Goal: Task Accomplishment & Management: Complete application form

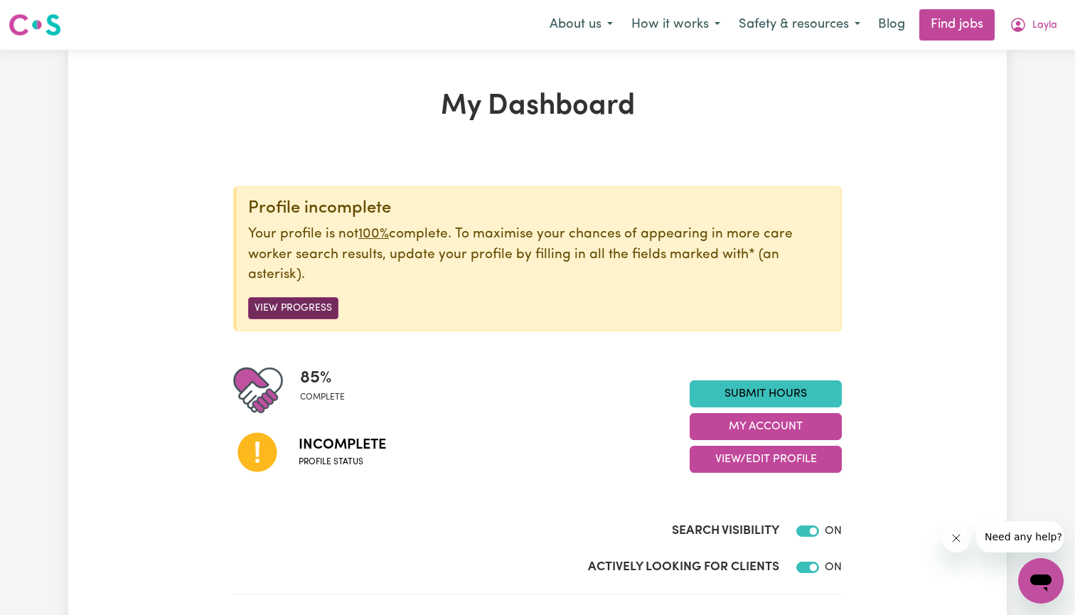
click at [270, 302] on button "View Progress" at bounding box center [293, 308] width 90 height 22
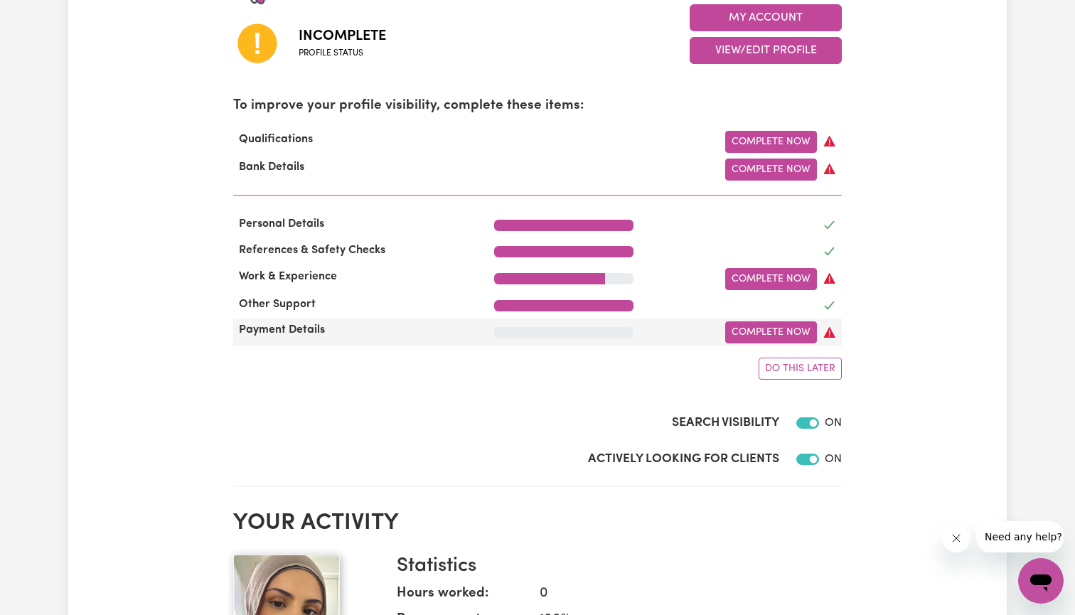
scroll to position [418, 0]
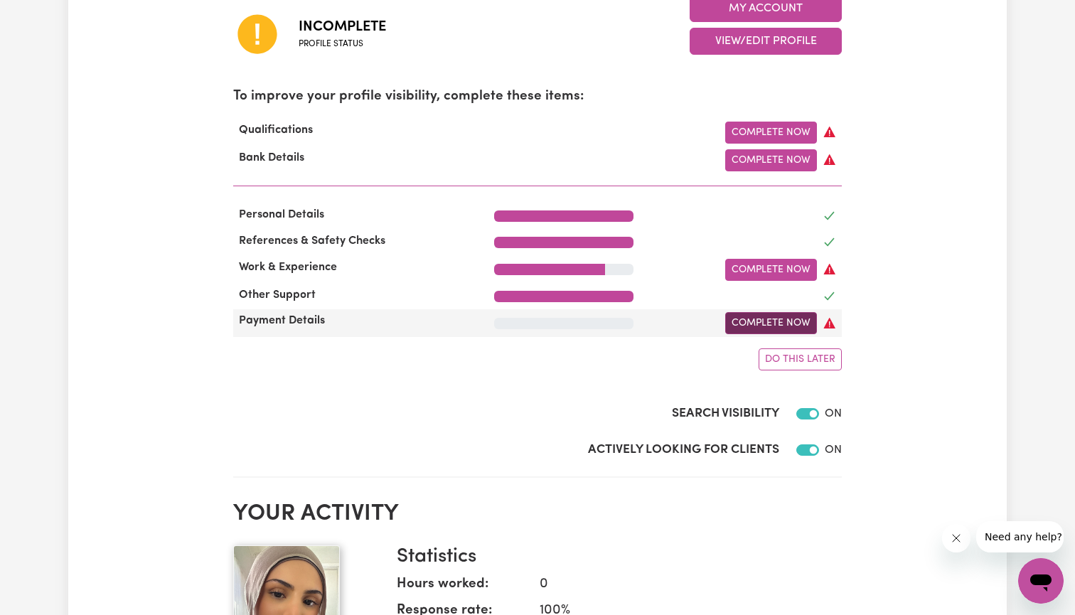
click at [751, 318] on link "Complete Now" at bounding box center [772, 323] width 92 height 22
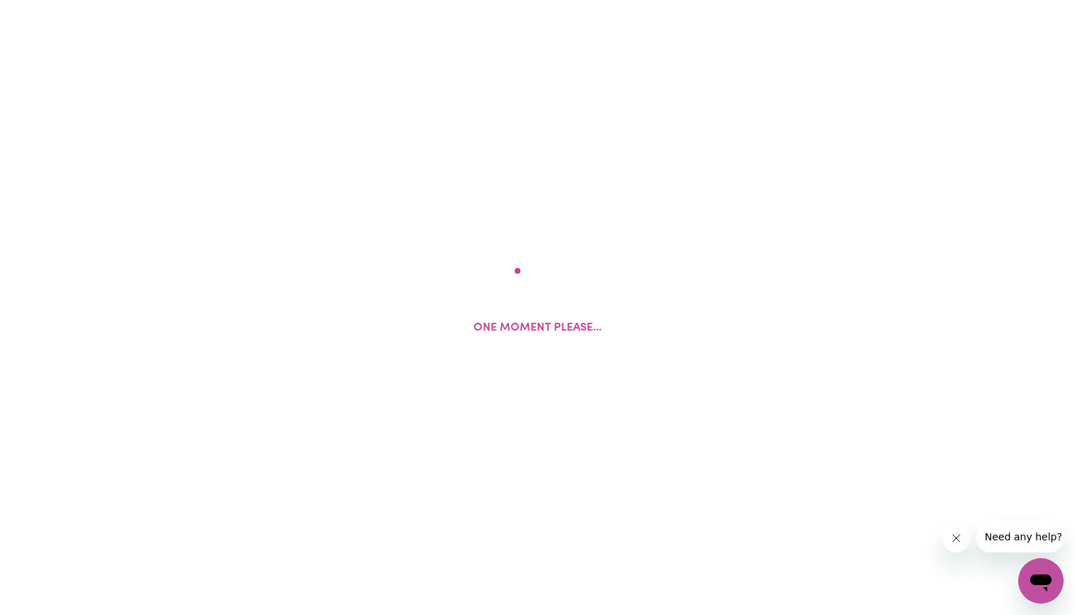
select select "I am providing services privately on my own"
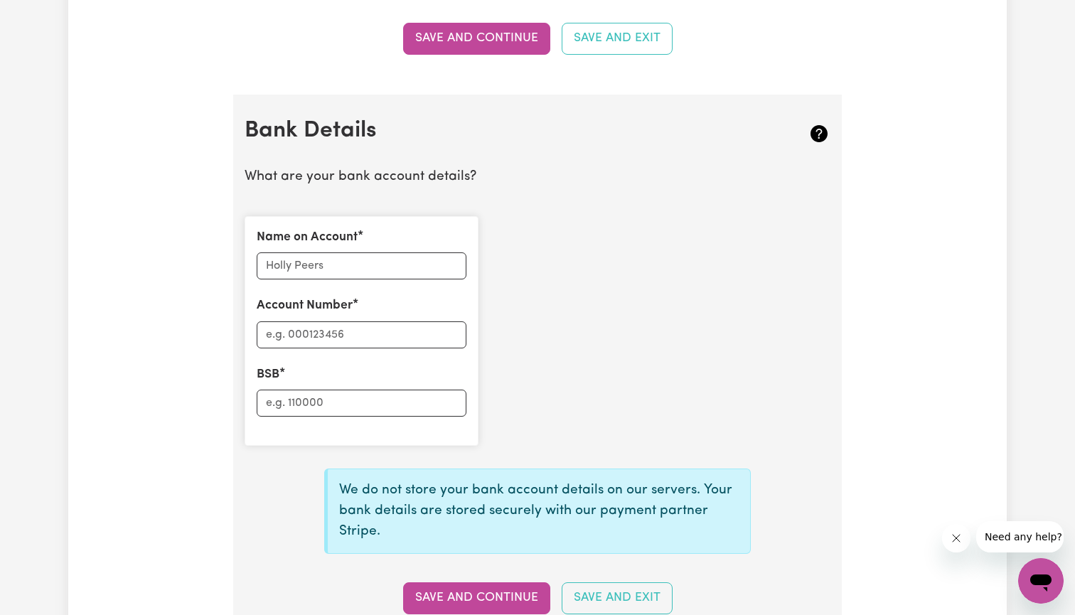
scroll to position [925, 0]
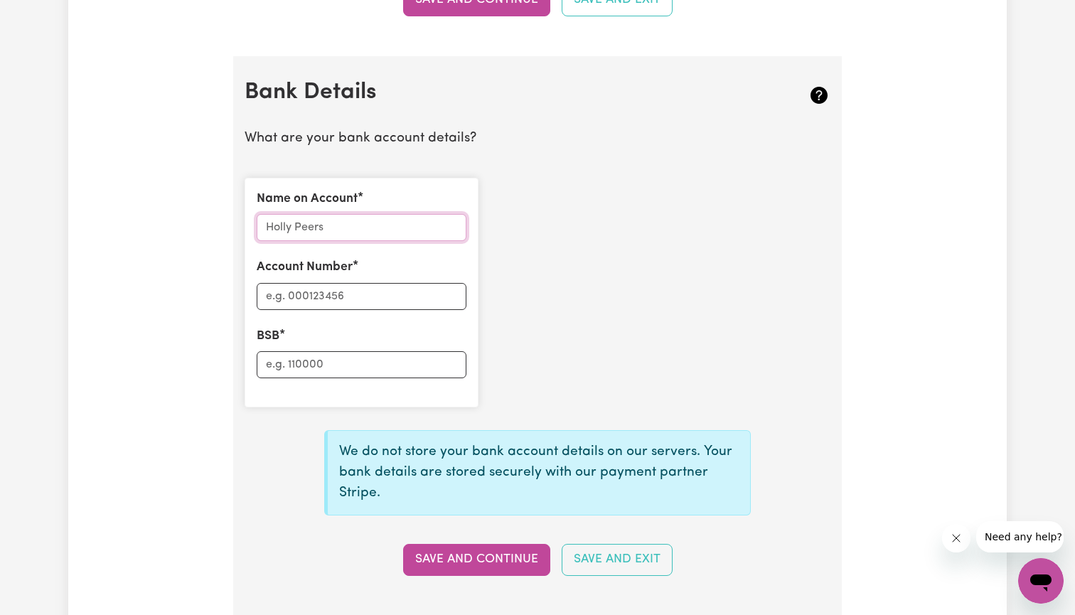
click at [380, 218] on input "Name on Account" at bounding box center [362, 227] width 210 height 27
type input "[PERSON_NAME]"
type input "062421"
click at [350, 372] on div "Name on Account [PERSON_NAME] Account Number 062421 BSB" at bounding box center [362, 293] width 234 height 230
click at [348, 356] on input "BSB" at bounding box center [362, 364] width 210 height 27
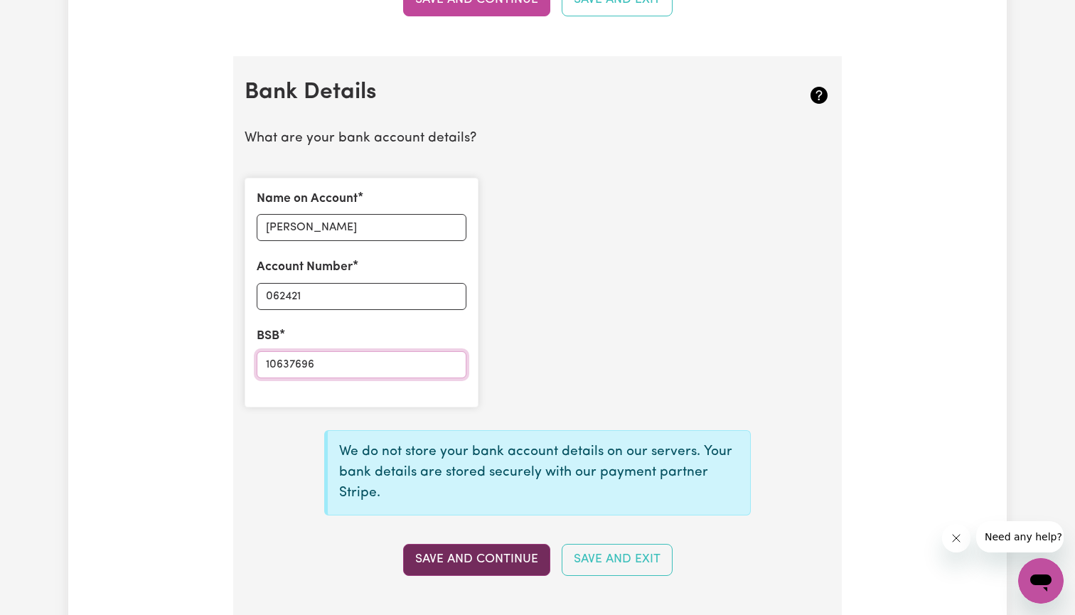
type input "10637696"
click at [445, 553] on button "Save and Continue" at bounding box center [476, 559] width 147 height 31
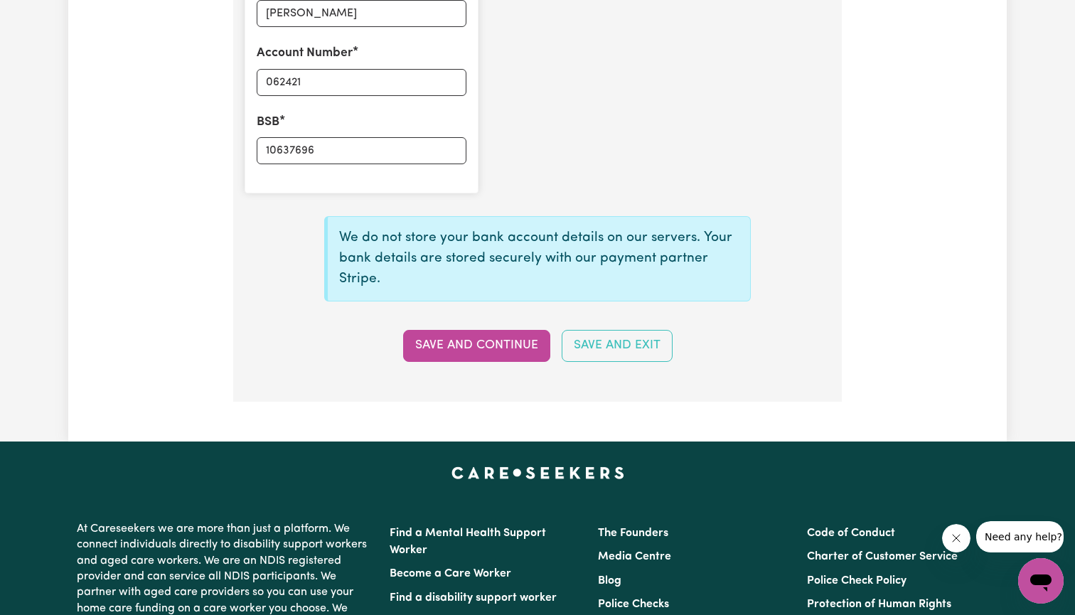
scroll to position [1147, 0]
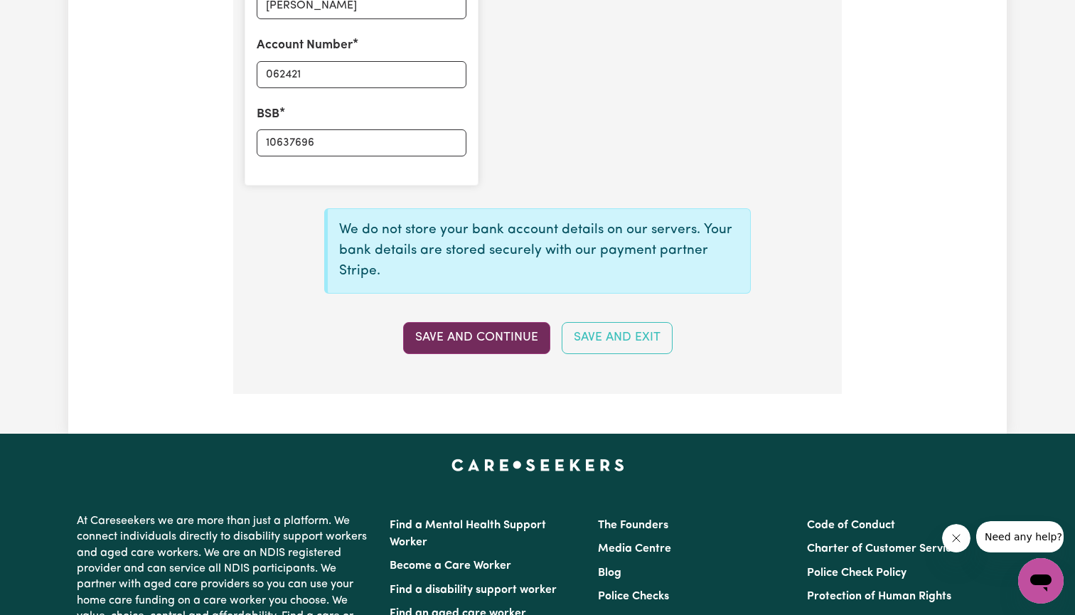
click at [516, 326] on button "Save and Continue" at bounding box center [476, 337] width 147 height 31
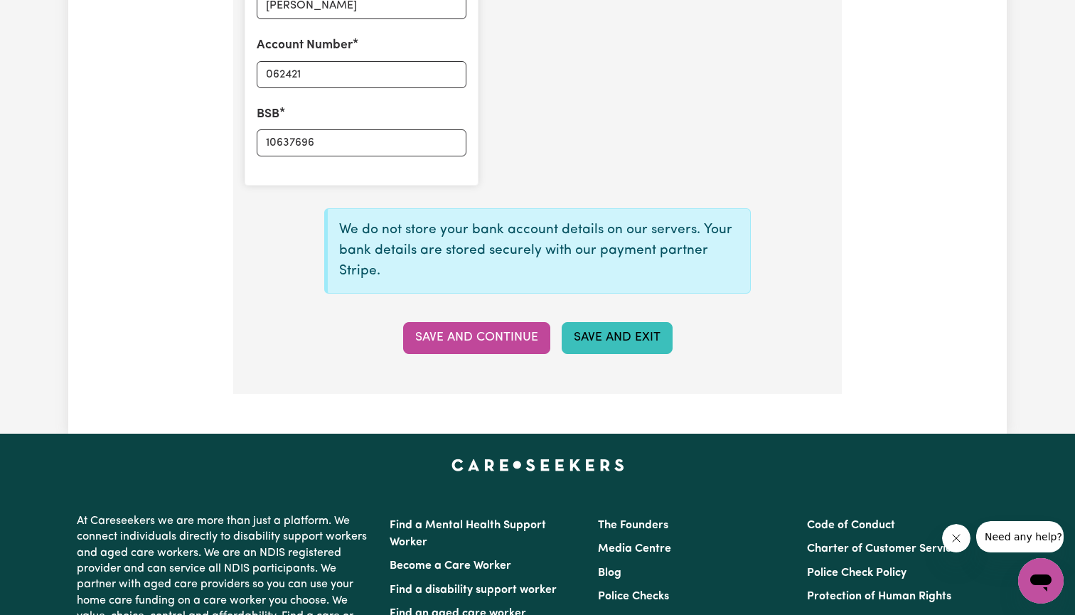
click at [585, 324] on button "Save and Exit" at bounding box center [617, 337] width 111 height 31
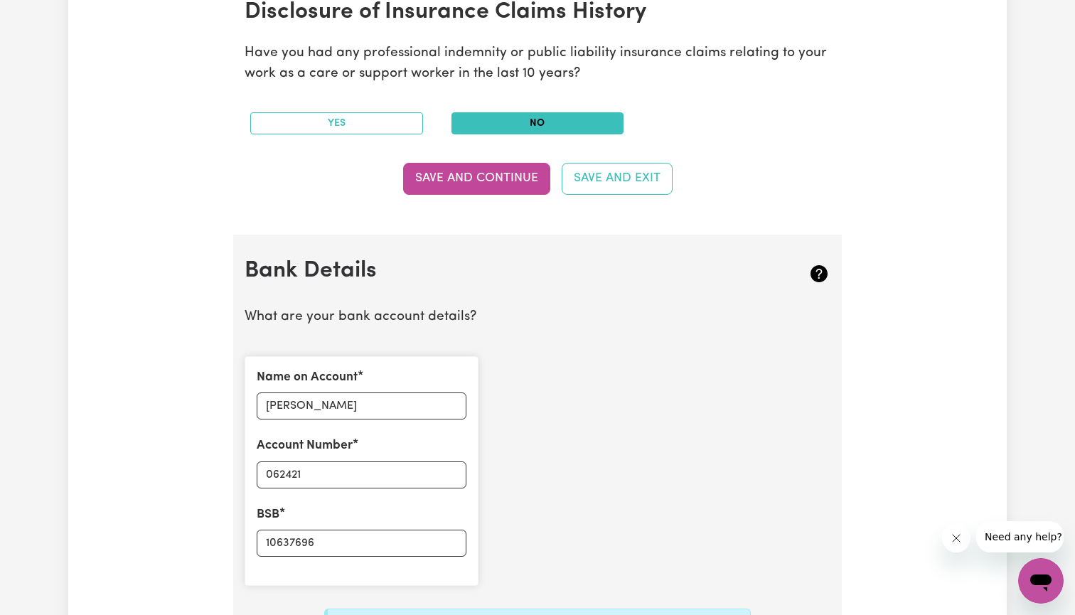
scroll to position [399, 0]
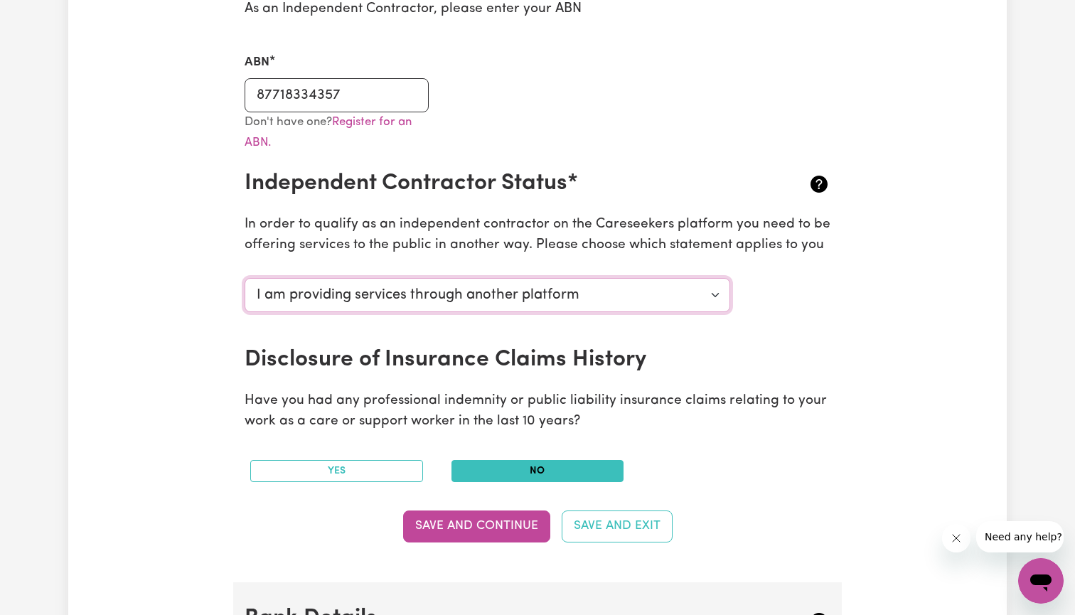
select select "I am providing services privately on my own"
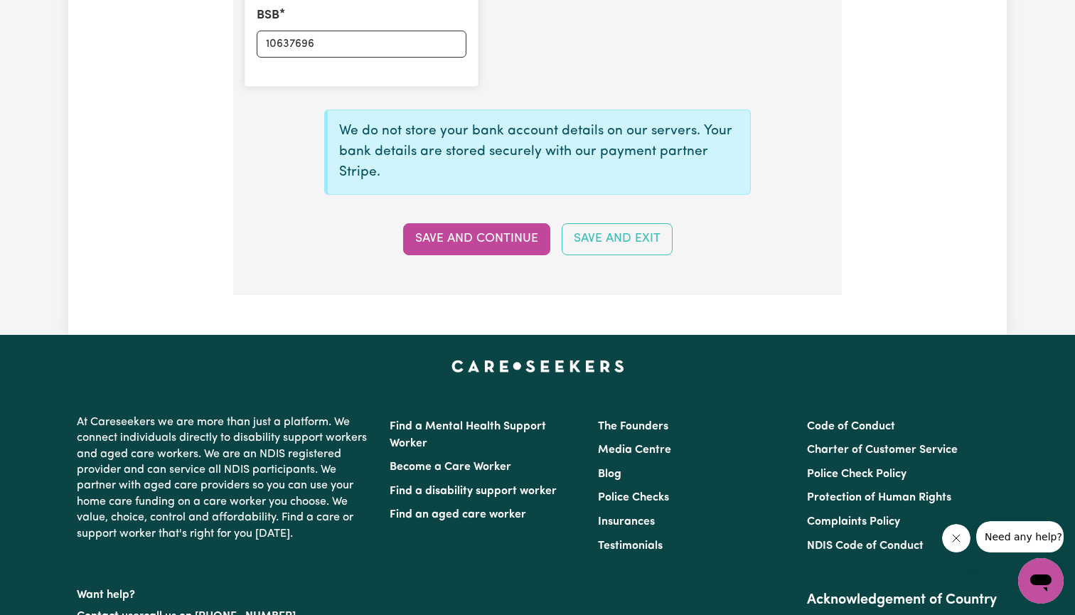
scroll to position [1072, 0]
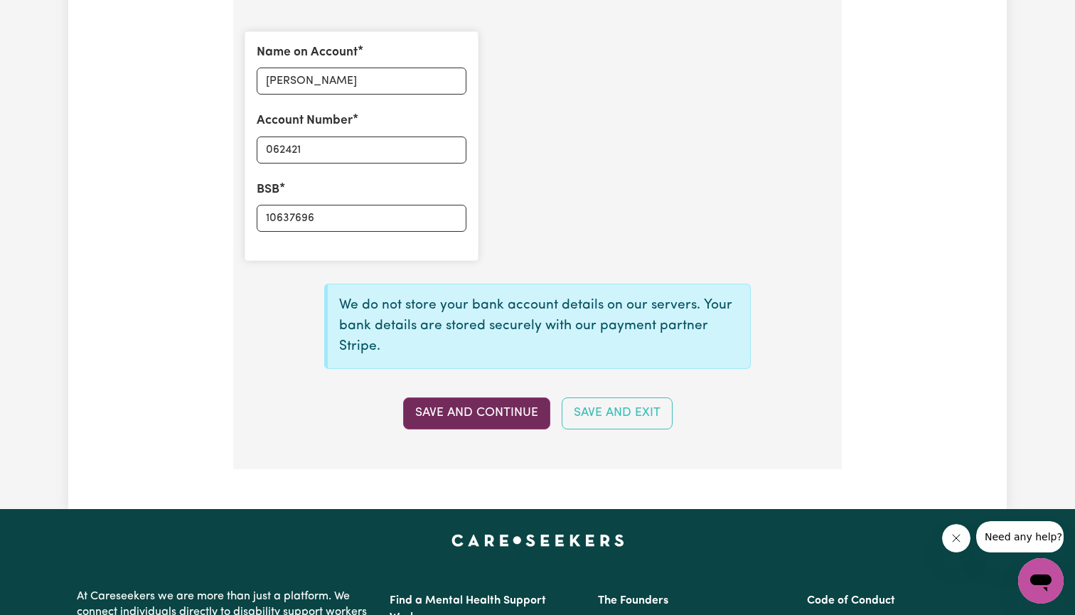
click at [479, 406] on button "Save and Continue" at bounding box center [476, 413] width 147 height 31
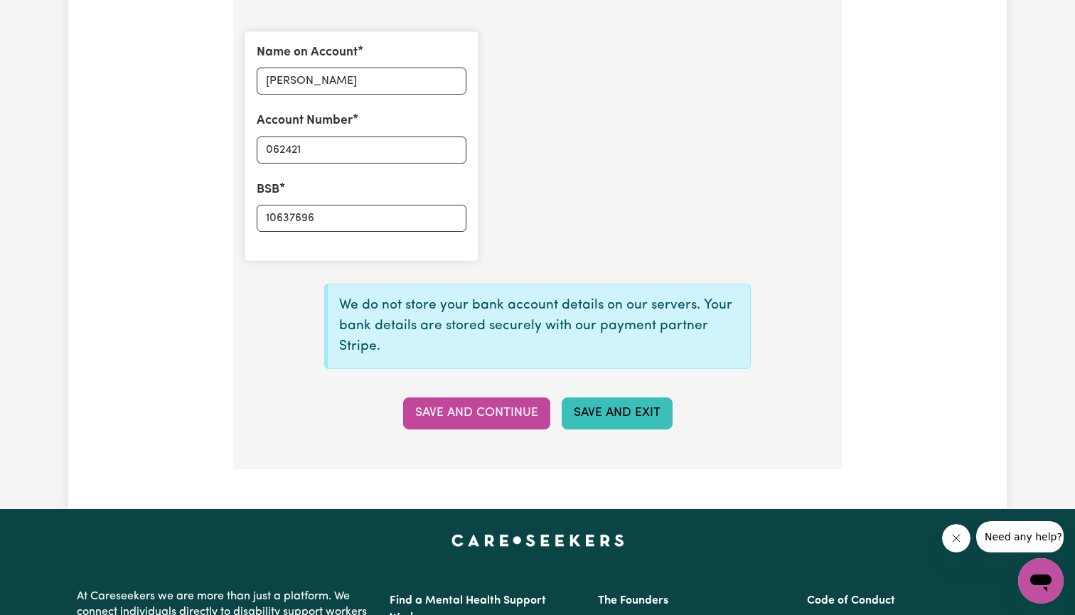
click at [585, 403] on button "Save and Exit" at bounding box center [617, 413] width 111 height 31
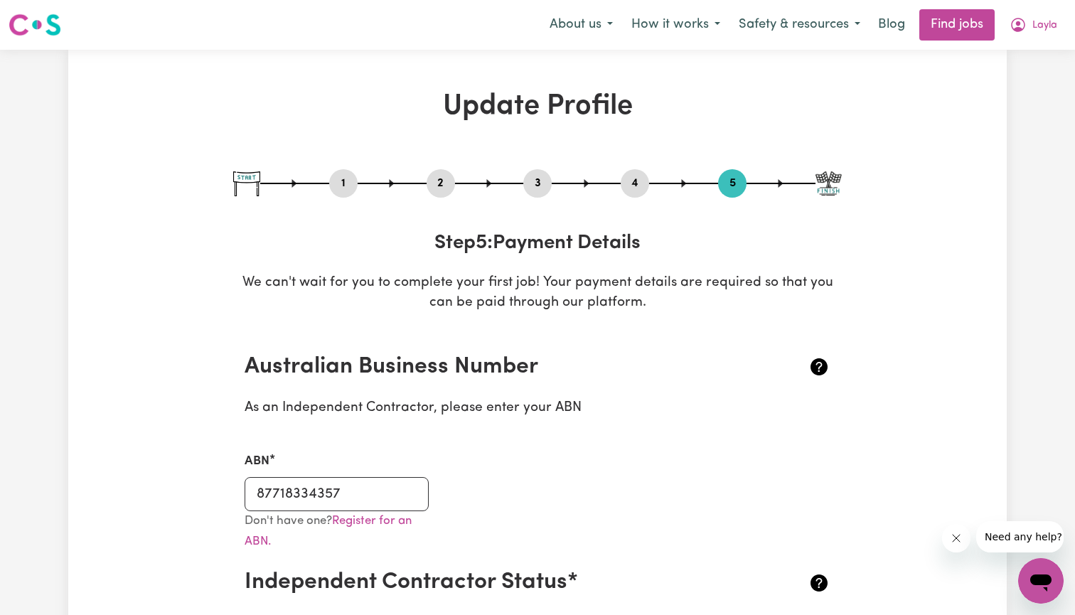
scroll to position [0, 0]
click at [1038, 16] on button "Layla" at bounding box center [1034, 25] width 66 height 30
click at [1009, 60] on link "My Account" at bounding box center [1010, 55] width 112 height 27
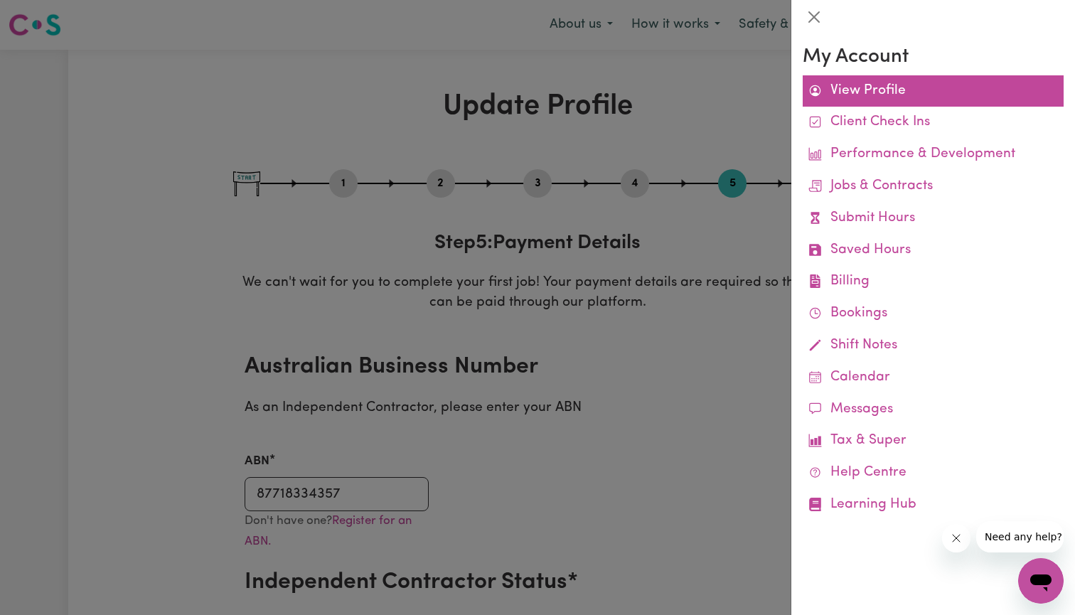
click at [871, 91] on link "View Profile" at bounding box center [933, 91] width 261 height 32
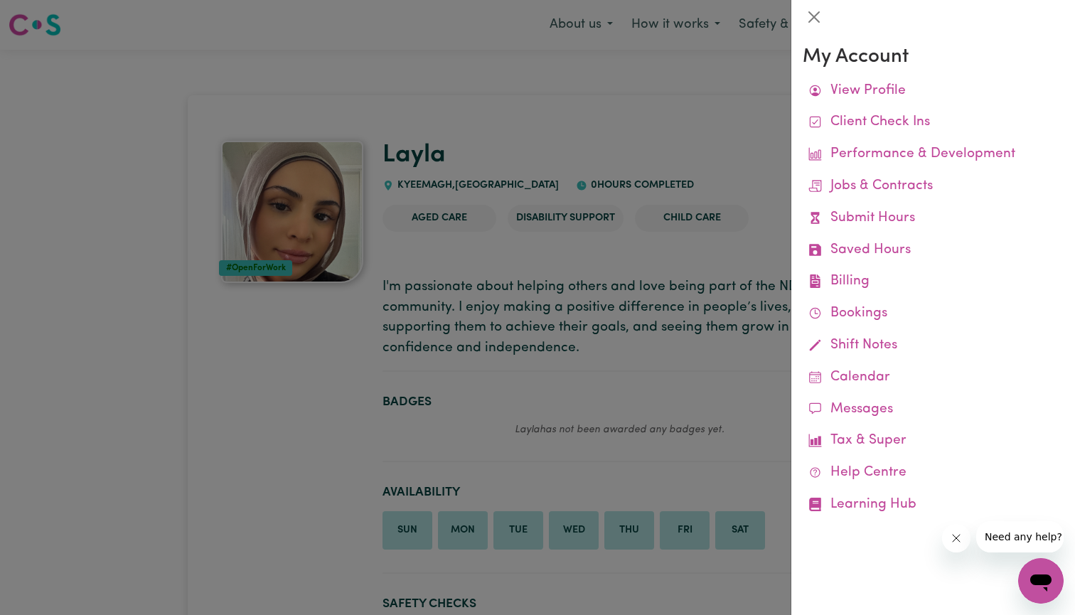
click at [729, 179] on div at bounding box center [537, 307] width 1075 height 615
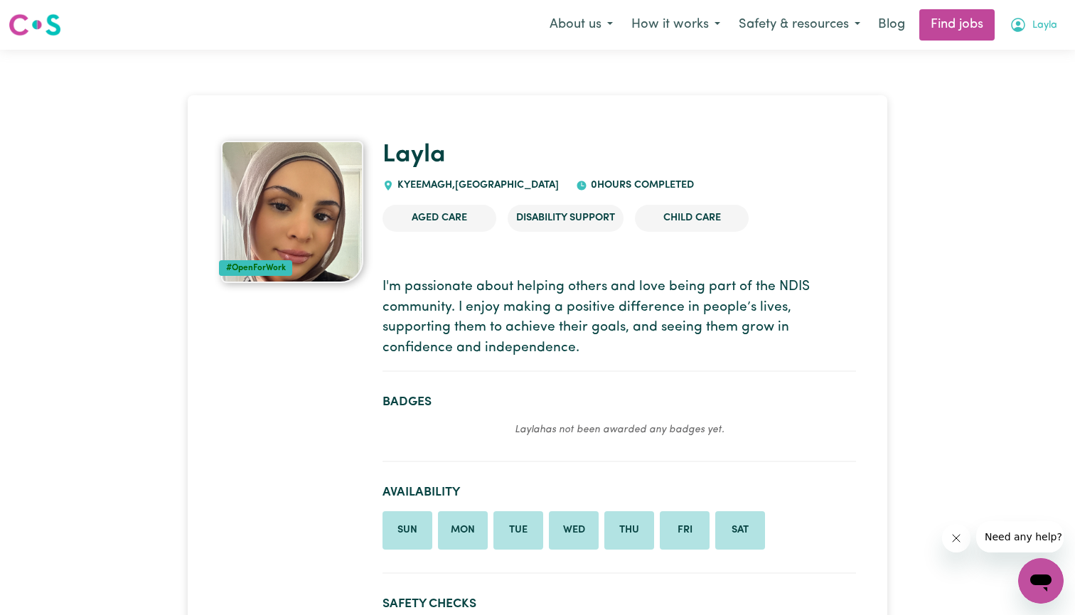
click at [1037, 28] on span "Layla" at bounding box center [1045, 26] width 25 height 16
click at [996, 83] on link "My Dashboard" at bounding box center [1010, 81] width 112 height 27
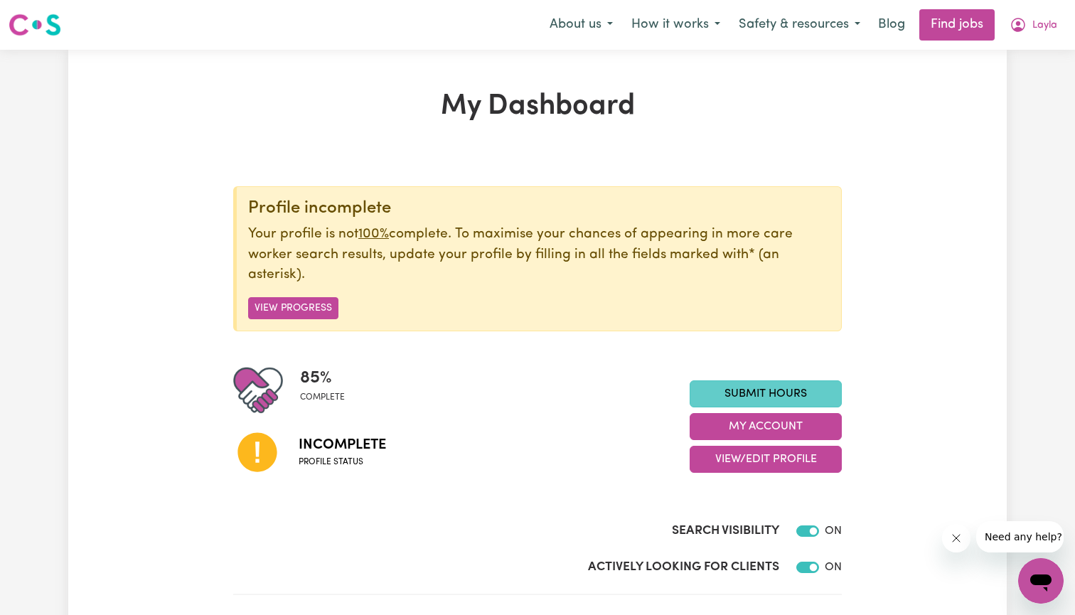
click at [752, 387] on link "Submit Hours" at bounding box center [766, 394] width 152 height 27
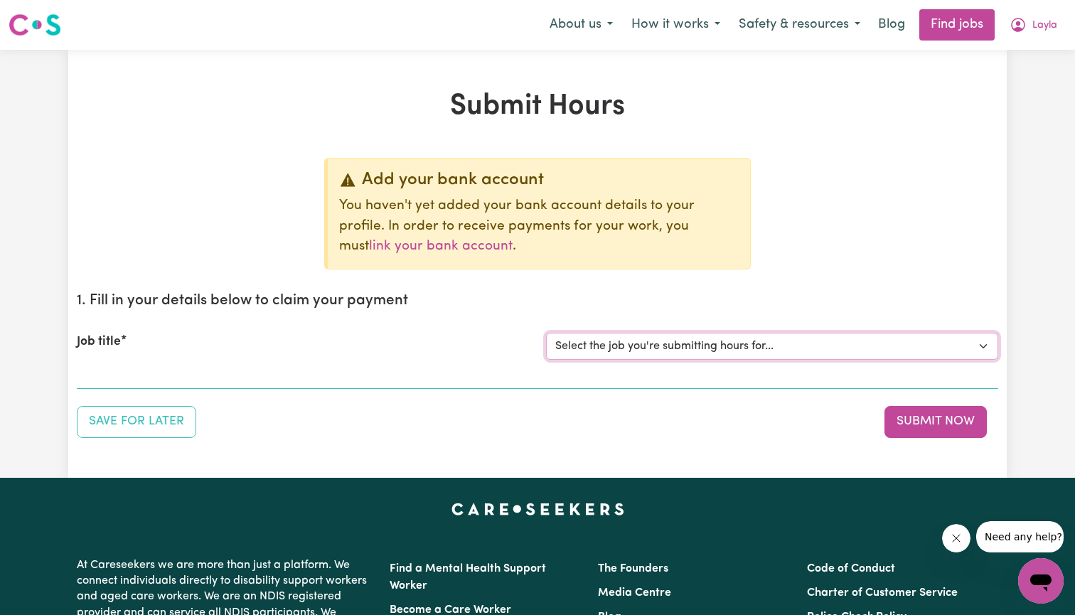
scroll to position [83, 0]
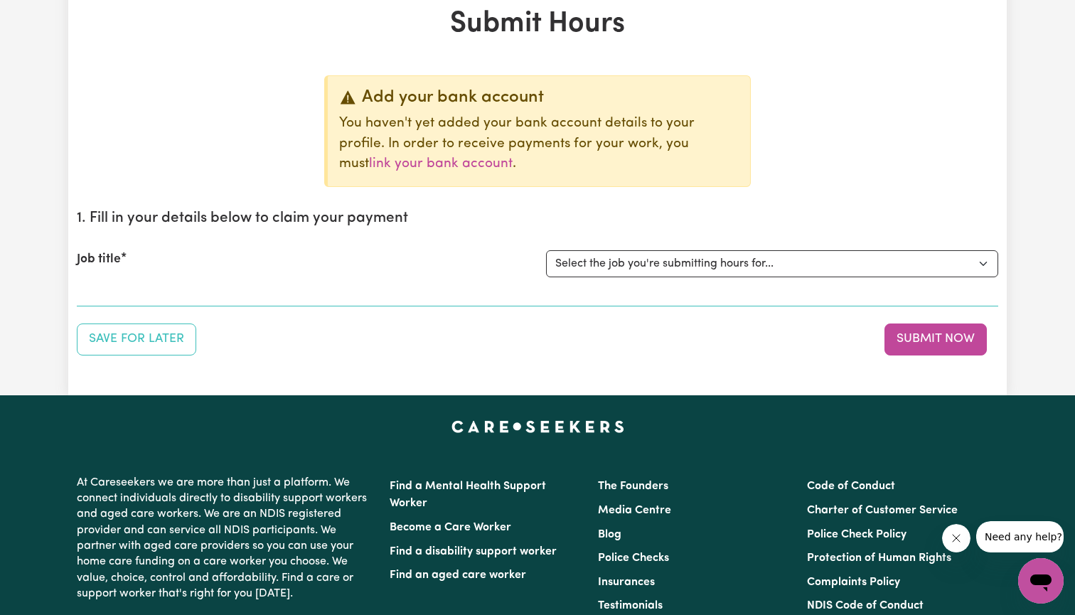
click at [146, 265] on div "Job title" at bounding box center [302, 263] width 469 height 27
click at [127, 312] on div "Add your bank account You haven't yet added your bank account details to your p…" at bounding box center [538, 215] width 922 height 280
click at [513, 157] on link "link your bank account" at bounding box center [441, 164] width 144 height 14
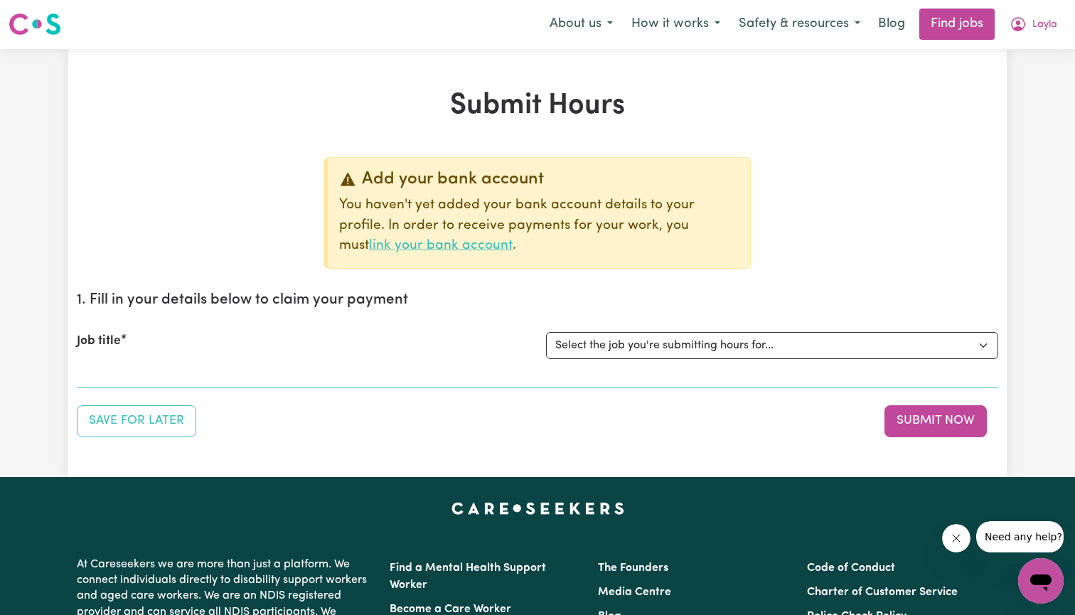
select select "I am providing services privately on my own"
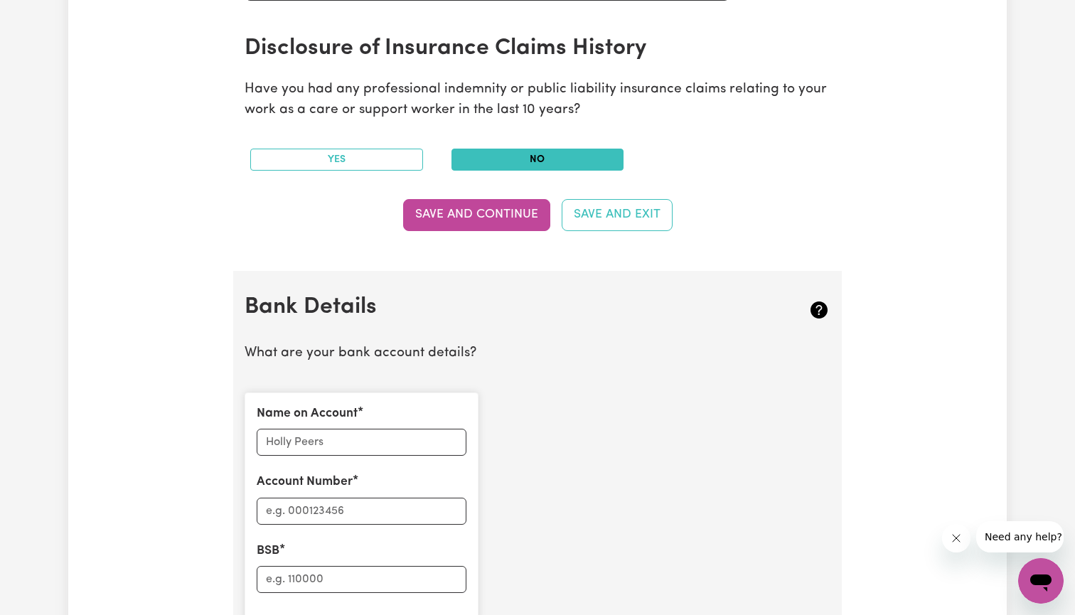
scroll to position [711, 0]
click at [344, 438] on input "Name on Account" at bounding box center [362, 442] width 210 height 27
type input "[PERSON_NAME]"
click at [309, 518] on div "Name on Account [PERSON_NAME] Account Number BSB" at bounding box center [362, 508] width 234 height 230
click at [312, 500] on input "Account Number" at bounding box center [362, 511] width 210 height 27
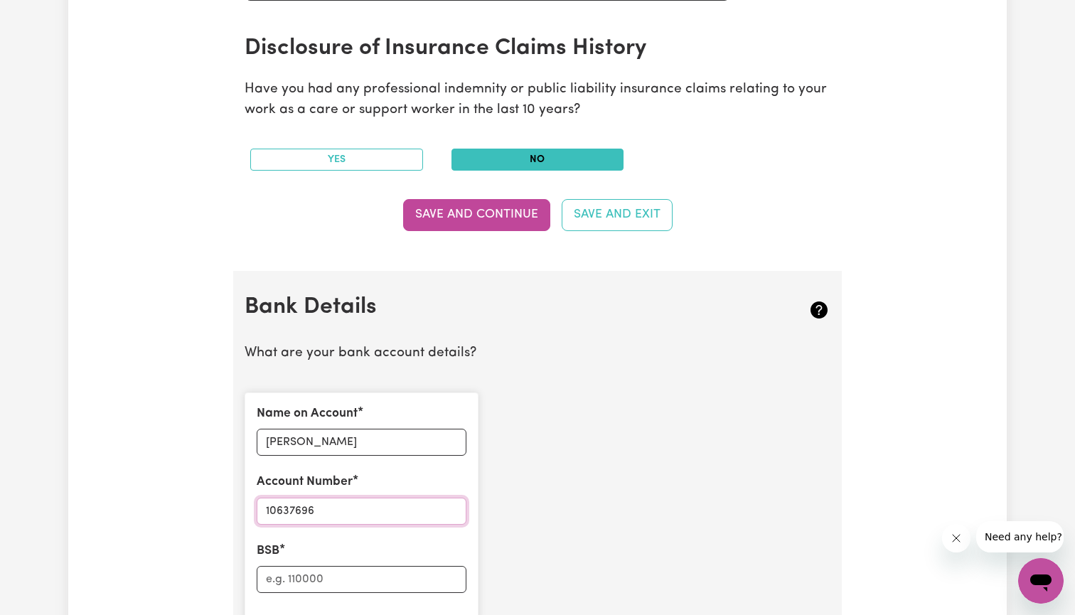
type input "10637696"
click at [303, 566] on input "BSB" at bounding box center [362, 579] width 210 height 27
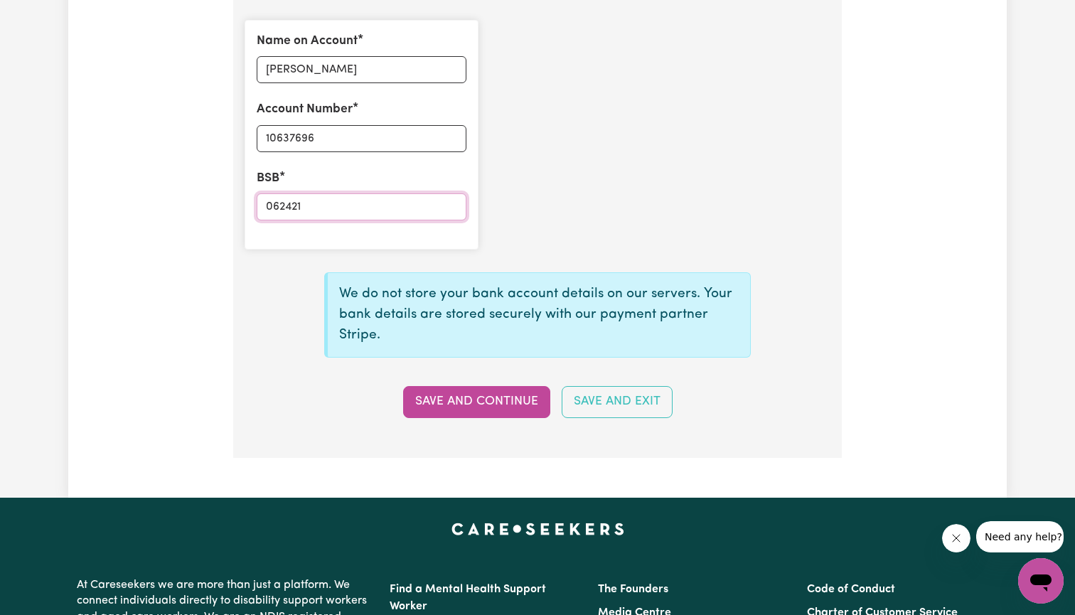
scroll to position [1090, 0]
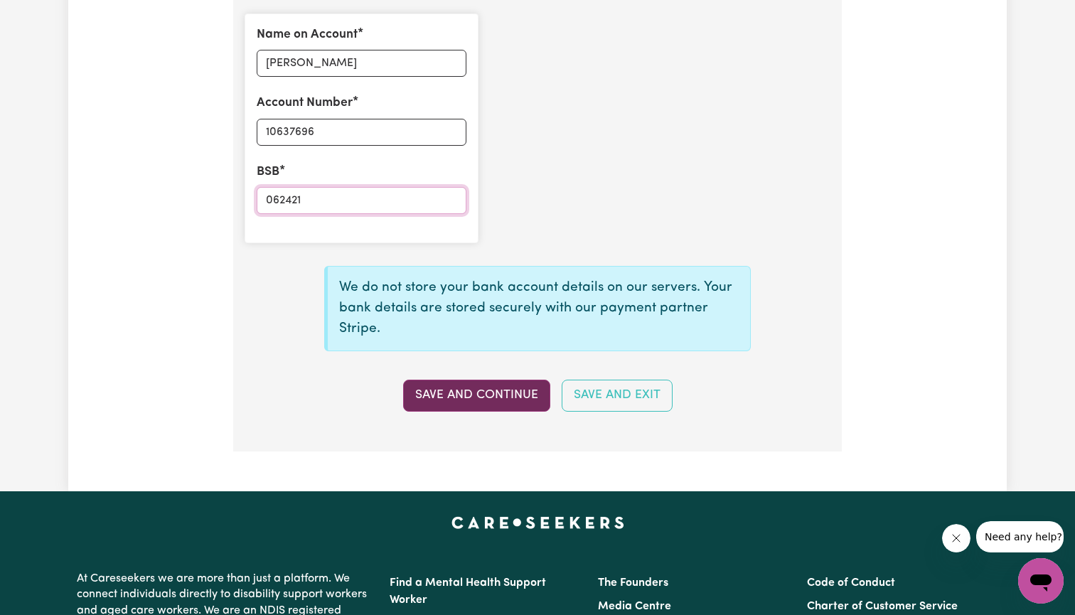
type input "062421"
click at [432, 380] on button "Save and Continue" at bounding box center [476, 395] width 147 height 31
type input "****7696"
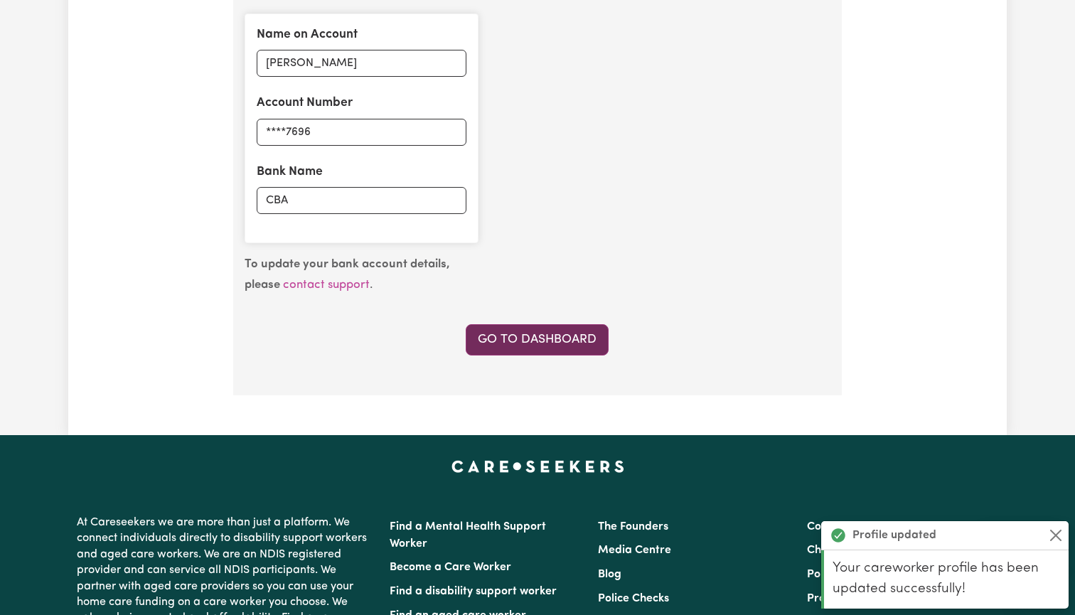
click at [544, 325] on link "Go to Dashboard" at bounding box center [537, 339] width 143 height 31
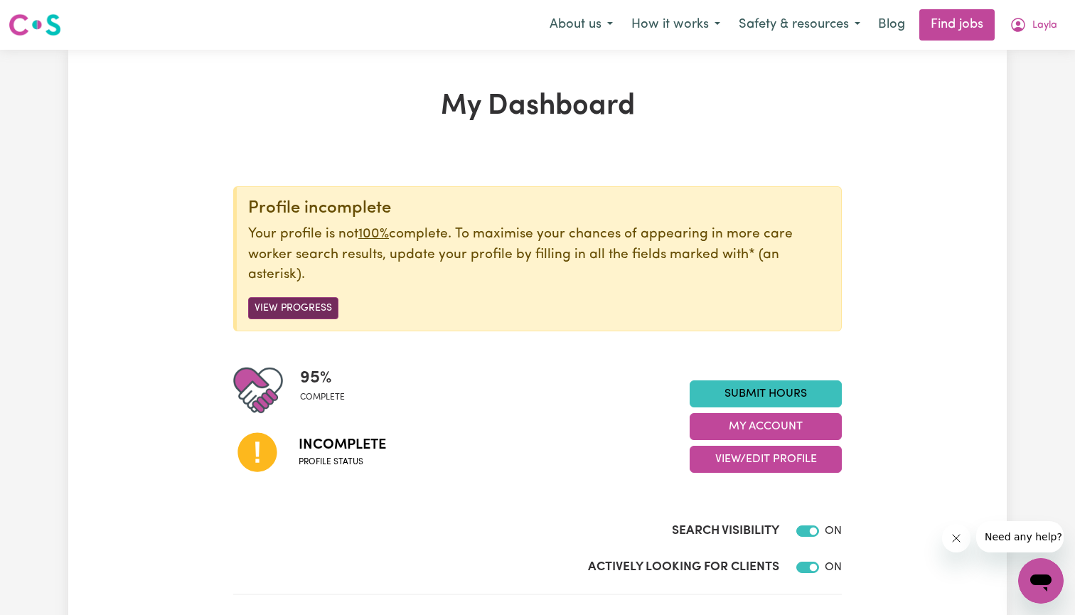
click at [291, 298] on button "View Progress" at bounding box center [293, 308] width 90 height 22
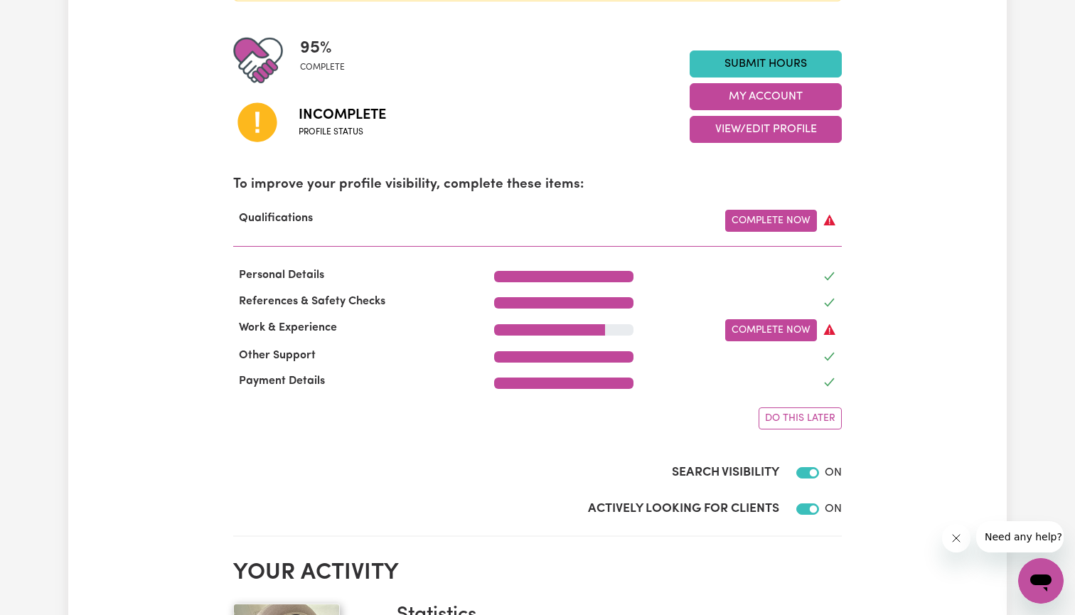
scroll to position [333, 0]
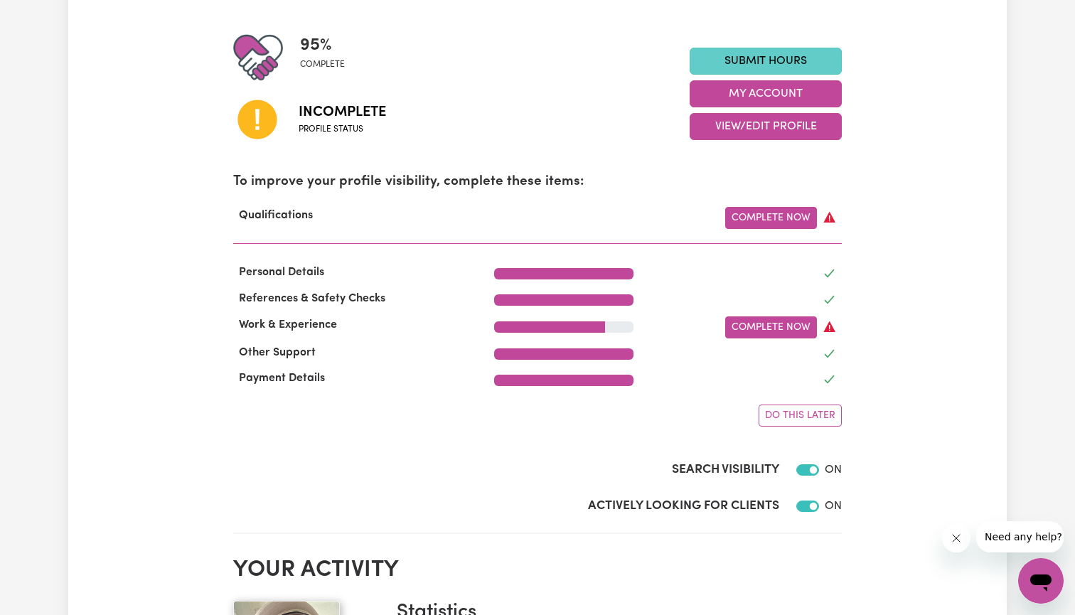
click at [726, 55] on link "Submit Hours" at bounding box center [766, 61] width 152 height 27
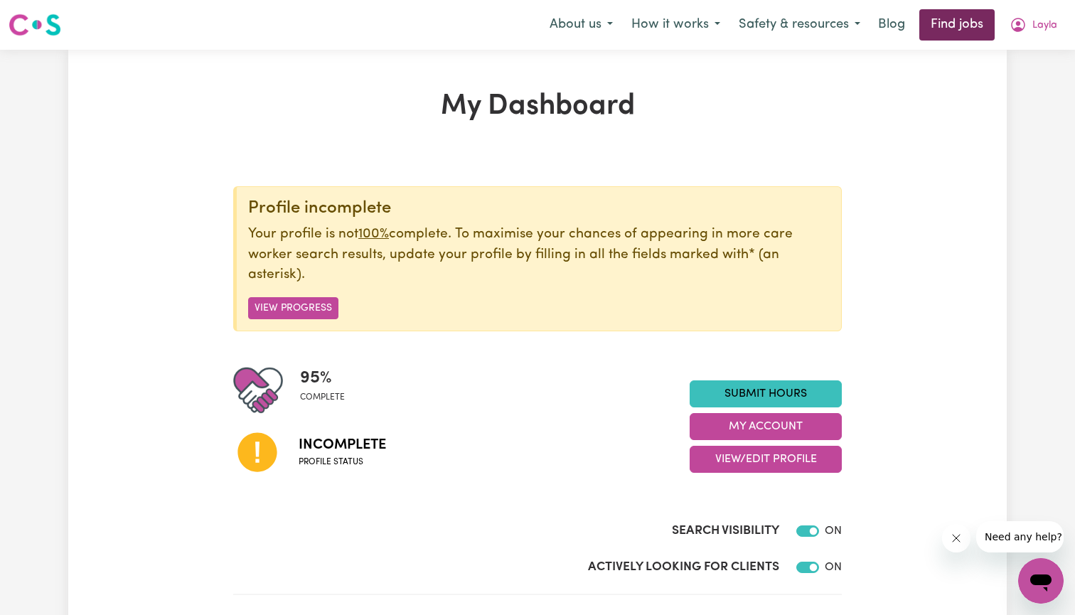
click at [925, 26] on link "Find jobs" at bounding box center [957, 24] width 75 height 31
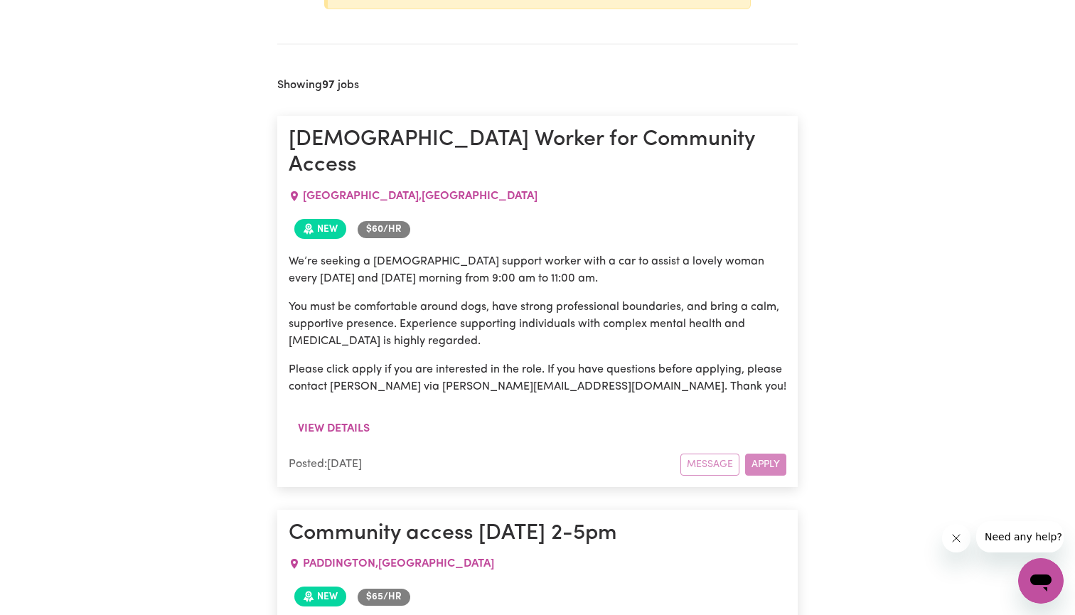
scroll to position [794, 0]
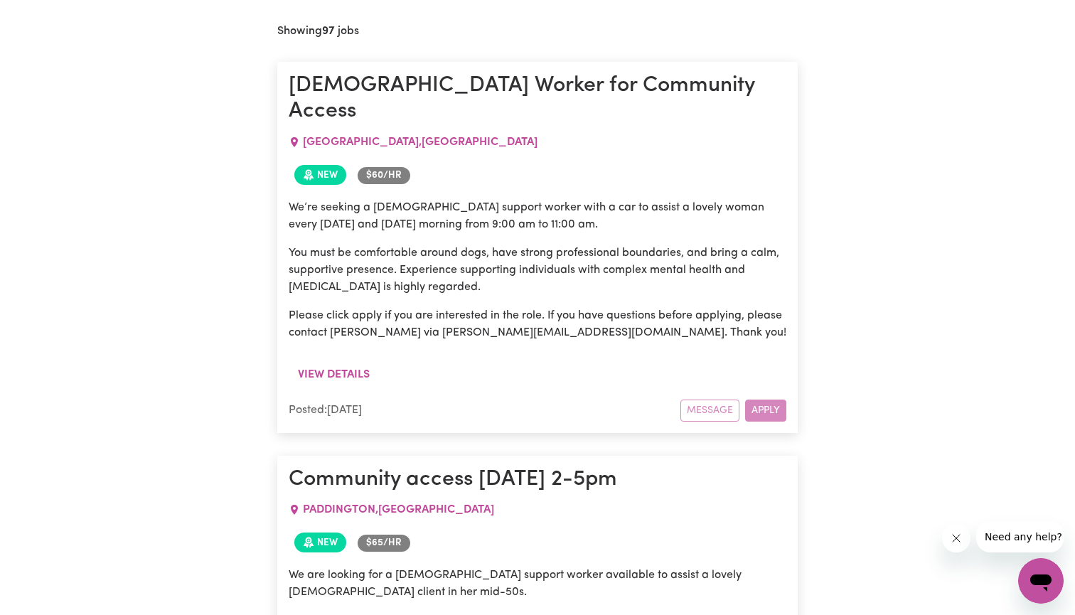
click at [771, 400] on div "Message Apply" at bounding box center [734, 411] width 106 height 22
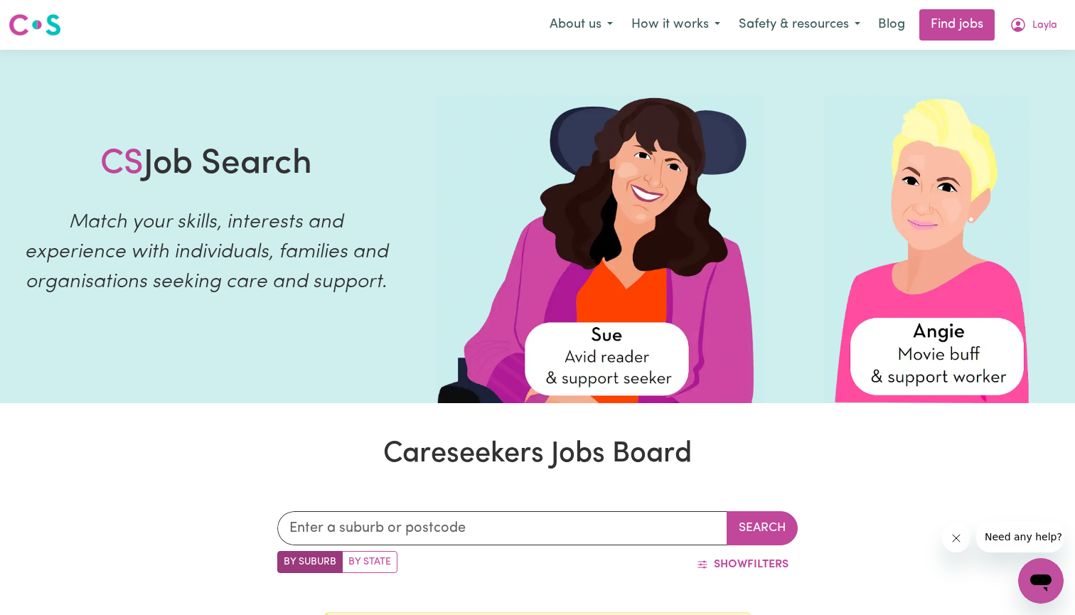
scroll to position [0, 0]
click at [1041, 18] on span "Layla" at bounding box center [1045, 26] width 25 height 16
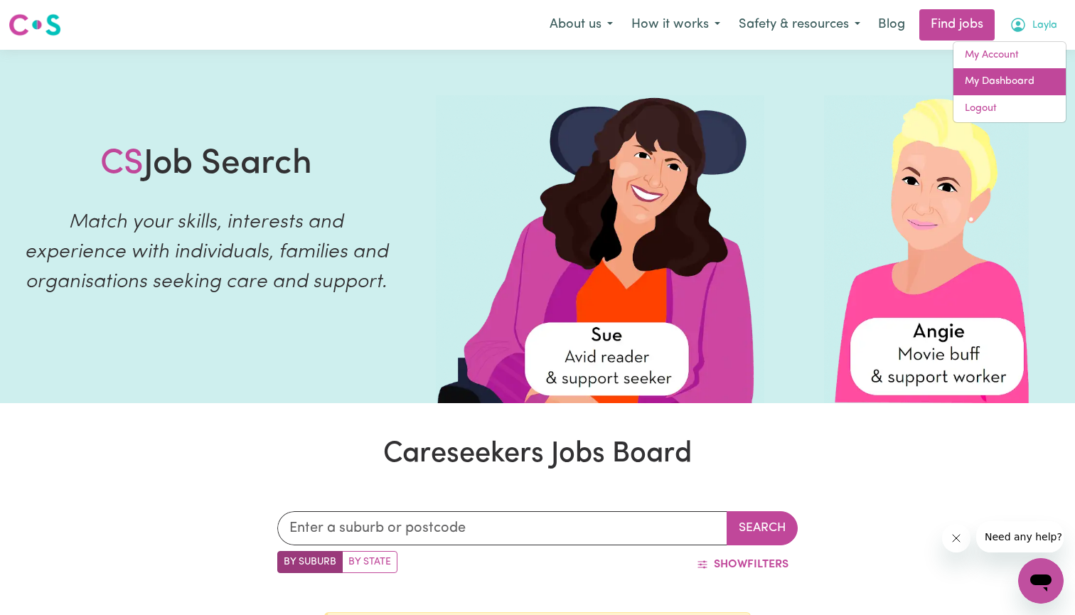
click at [1001, 78] on link "My Dashboard" at bounding box center [1010, 81] width 112 height 27
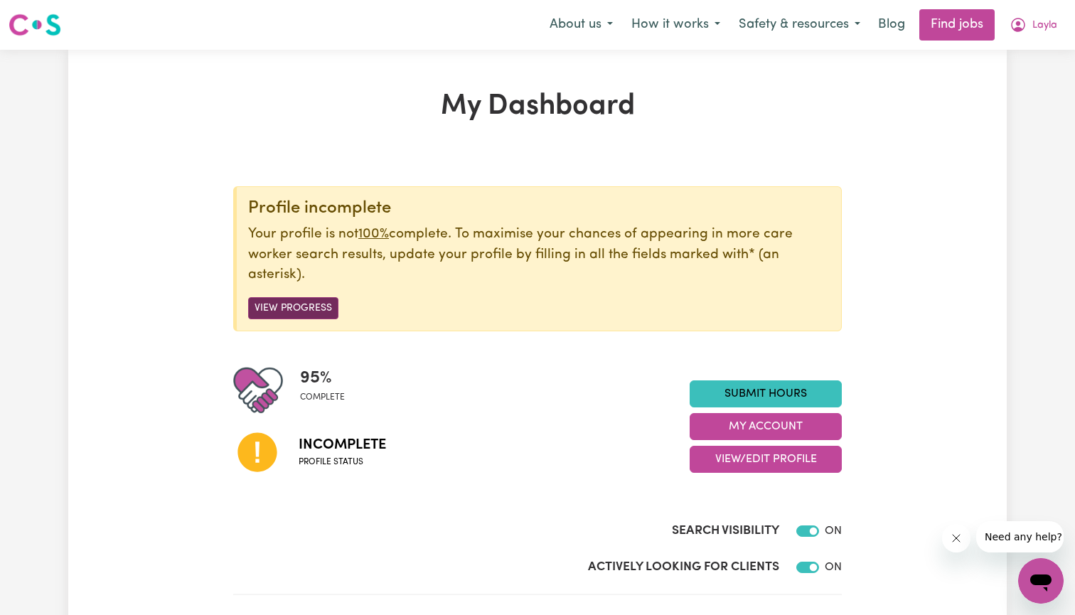
click at [307, 302] on button "View Progress" at bounding box center [293, 308] width 90 height 22
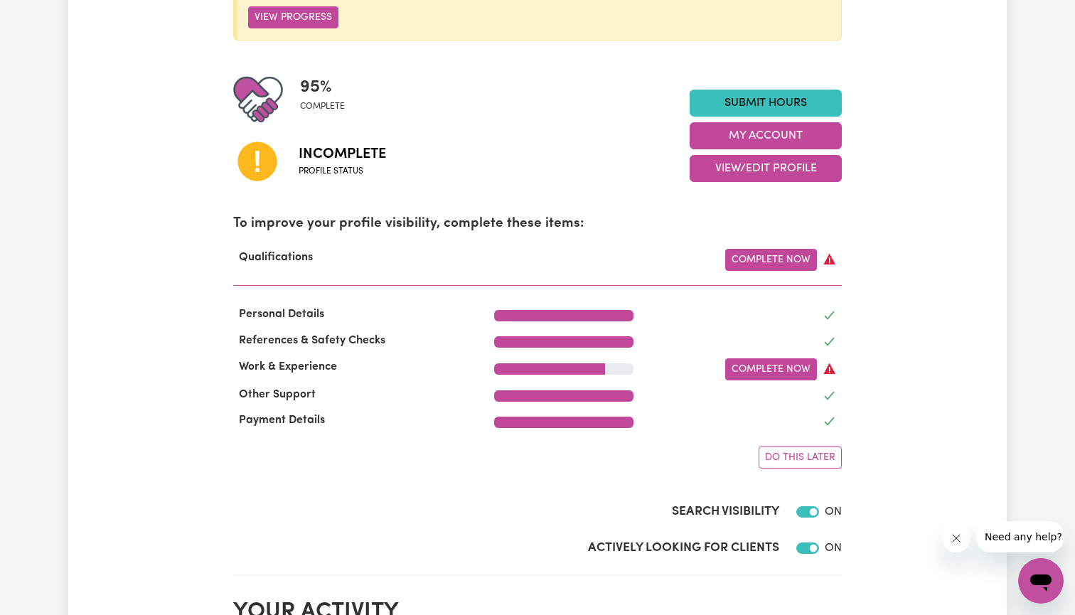
scroll to position [314, 0]
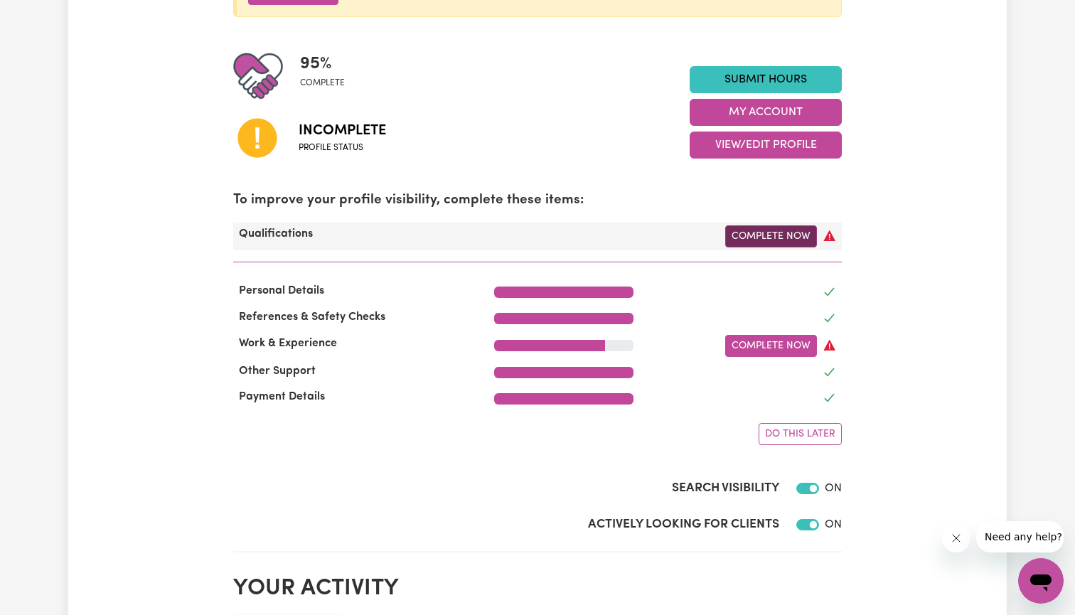
click at [765, 237] on link "Complete Now" at bounding box center [772, 236] width 92 height 22
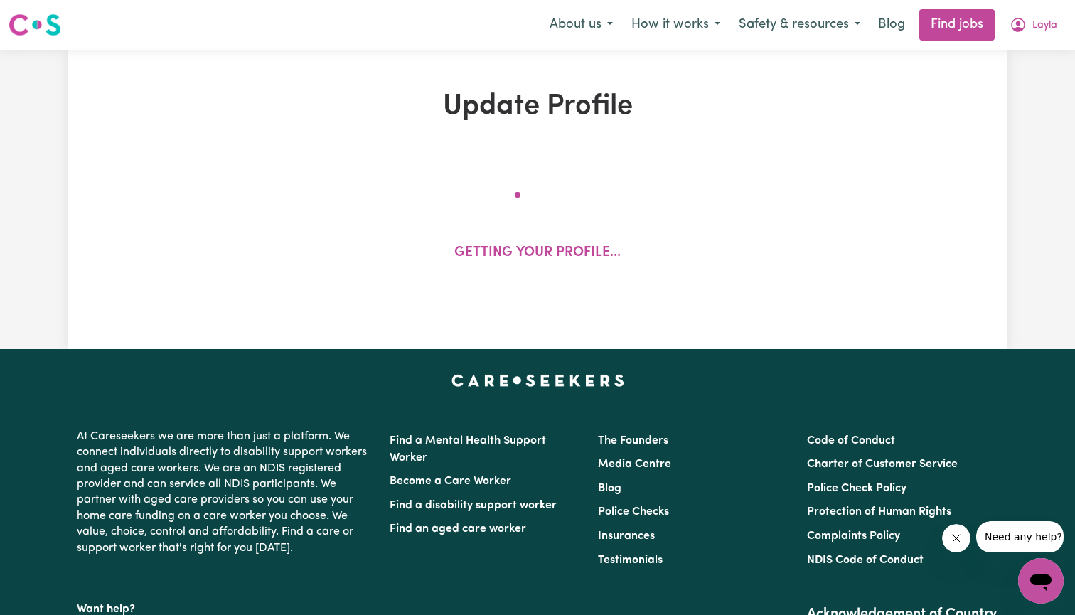
select select "2025"
select select "2024"
select select "2025"
select select "2023"
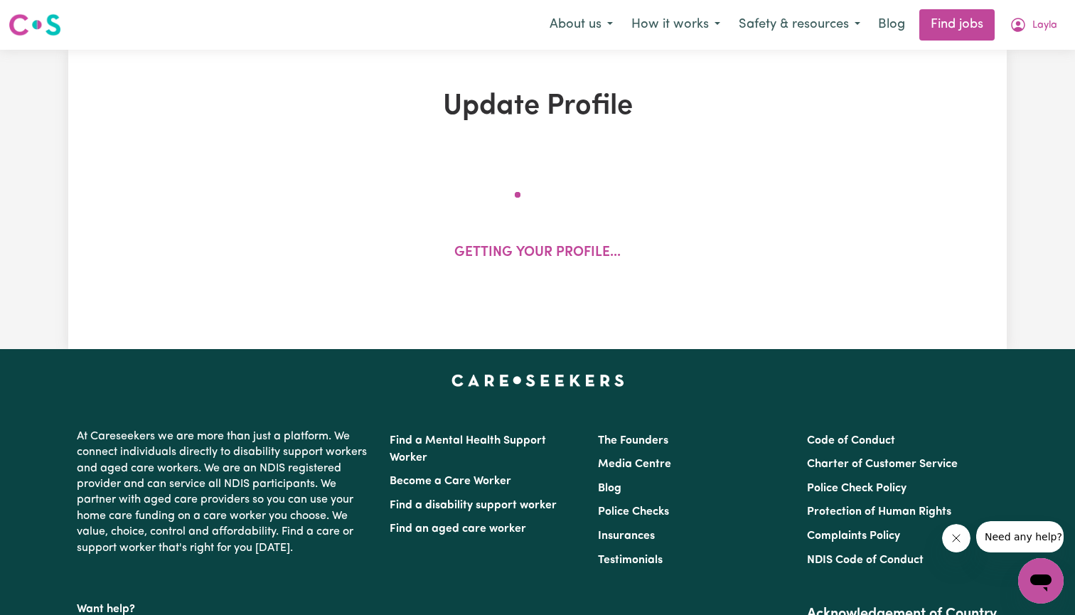
select select "2024"
select select "2022"
select select "2023"
select select "2021"
select select "2022"
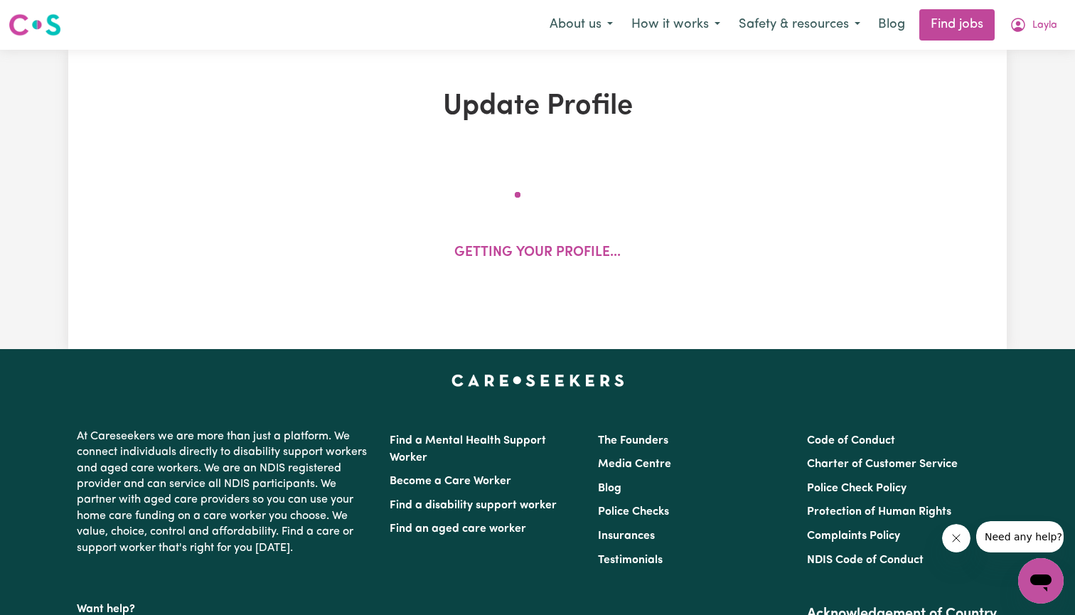
select select "2021"
select select "2017"
select select "2020"
select select "Certificate III (Individual Support)"
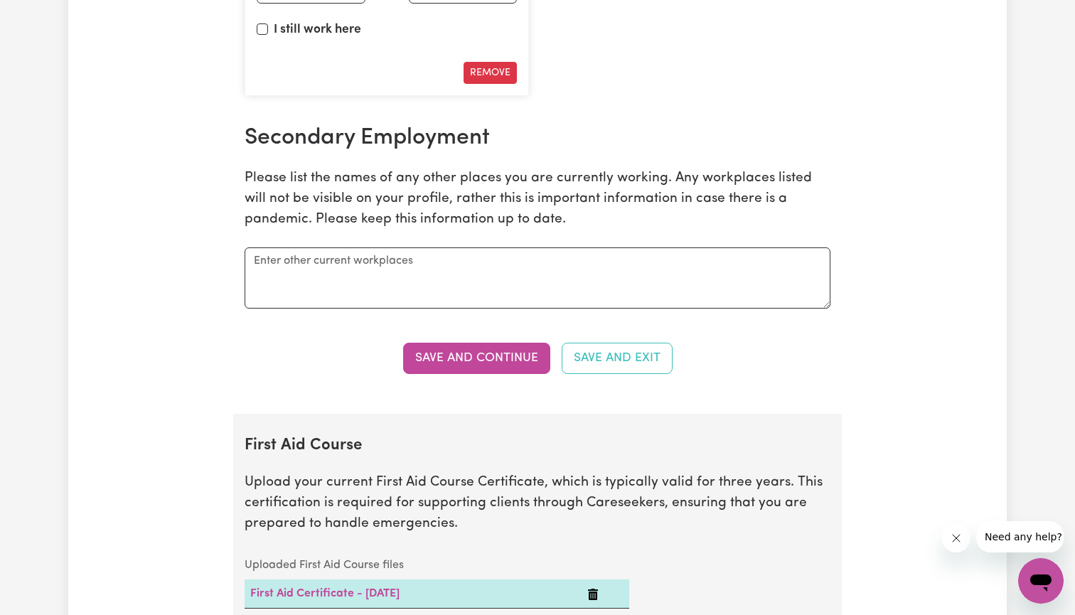
scroll to position [3344, 0]
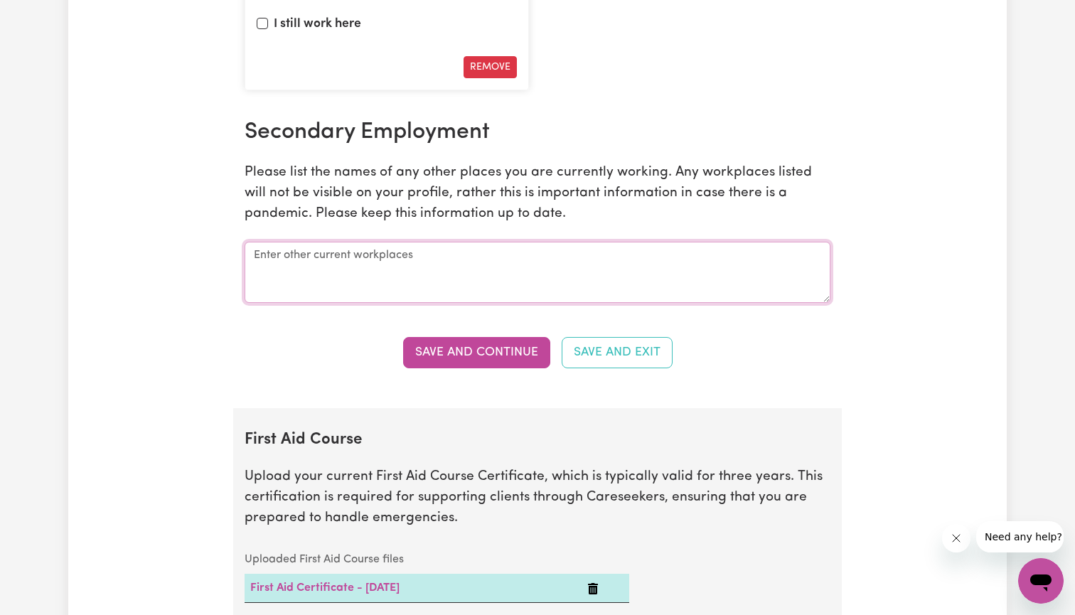
click at [470, 272] on textarea at bounding box center [538, 272] width 586 height 61
click at [592, 337] on button "Save and Exit" at bounding box center [617, 352] width 111 height 31
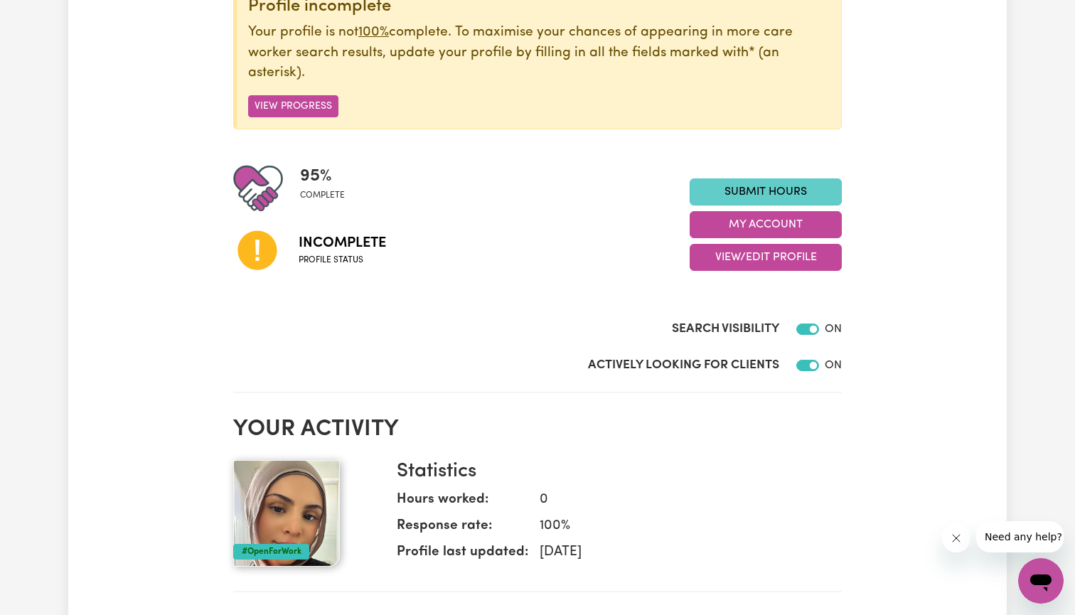
scroll to position [179, 0]
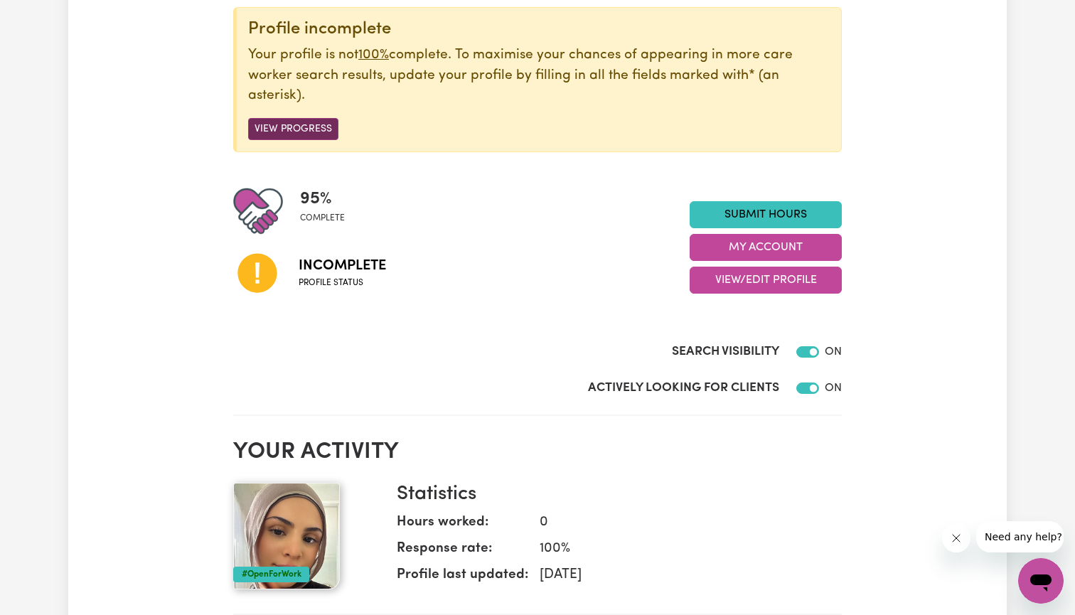
click at [276, 129] on button "View Progress" at bounding box center [293, 129] width 90 height 22
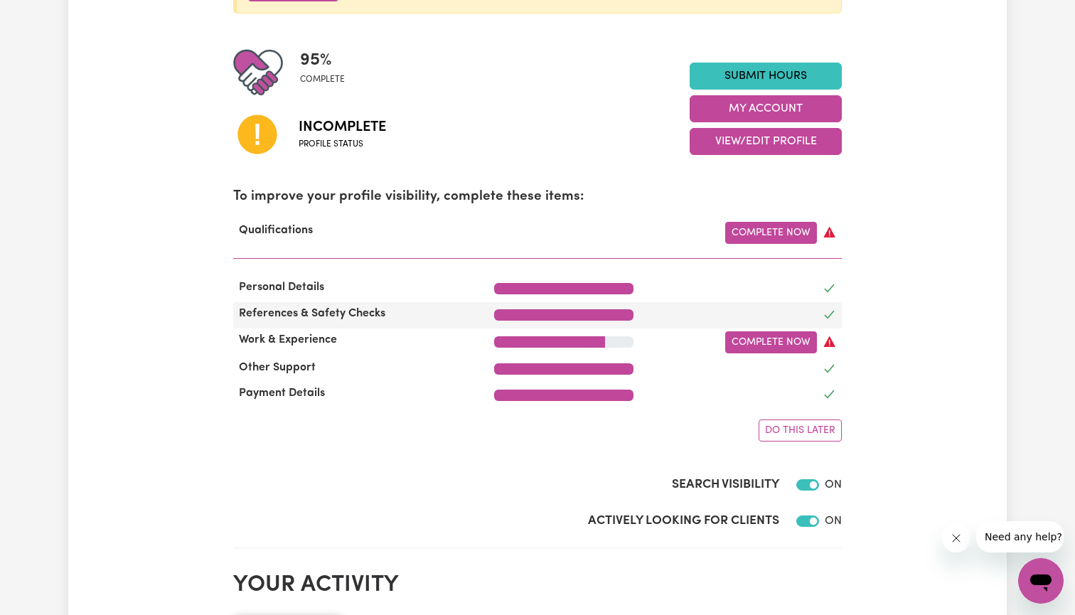
scroll to position [320, 0]
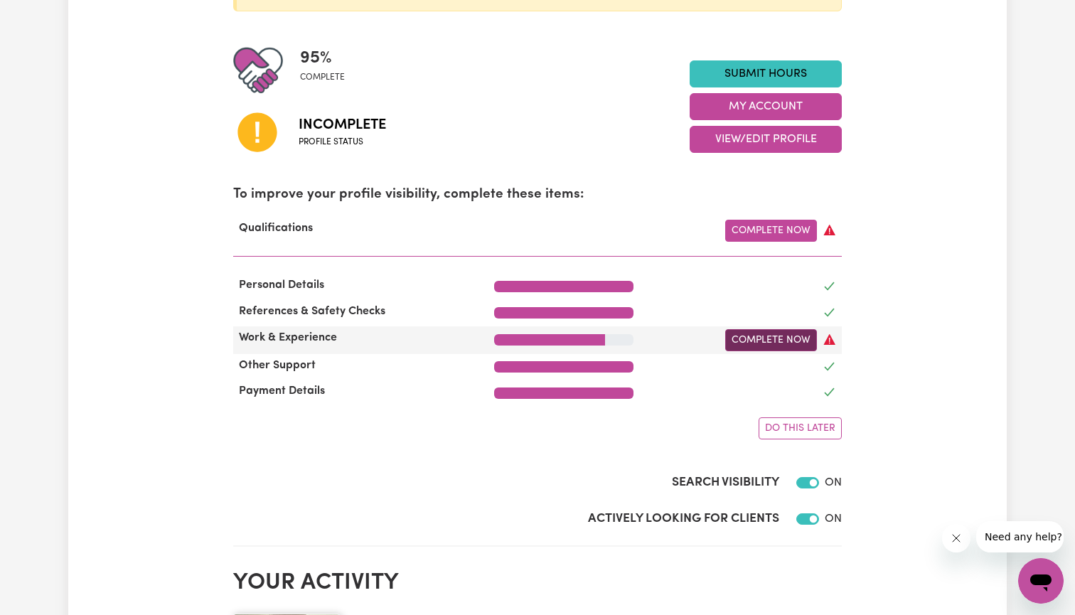
click at [789, 338] on link "Complete Now" at bounding box center [772, 340] width 92 height 22
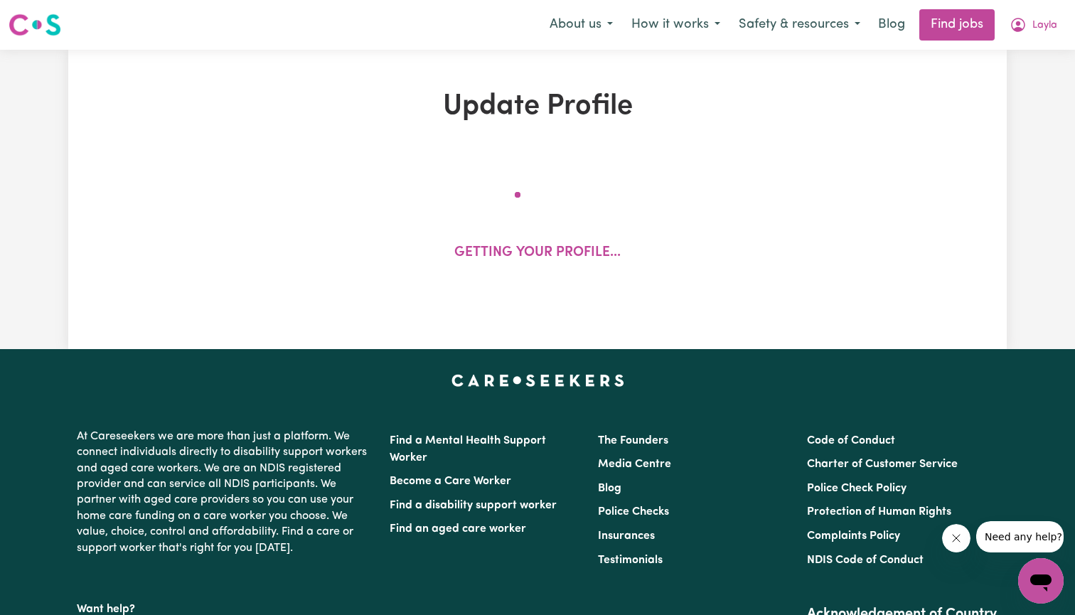
select select "2025"
select select "2024"
select select "2025"
select select "2023"
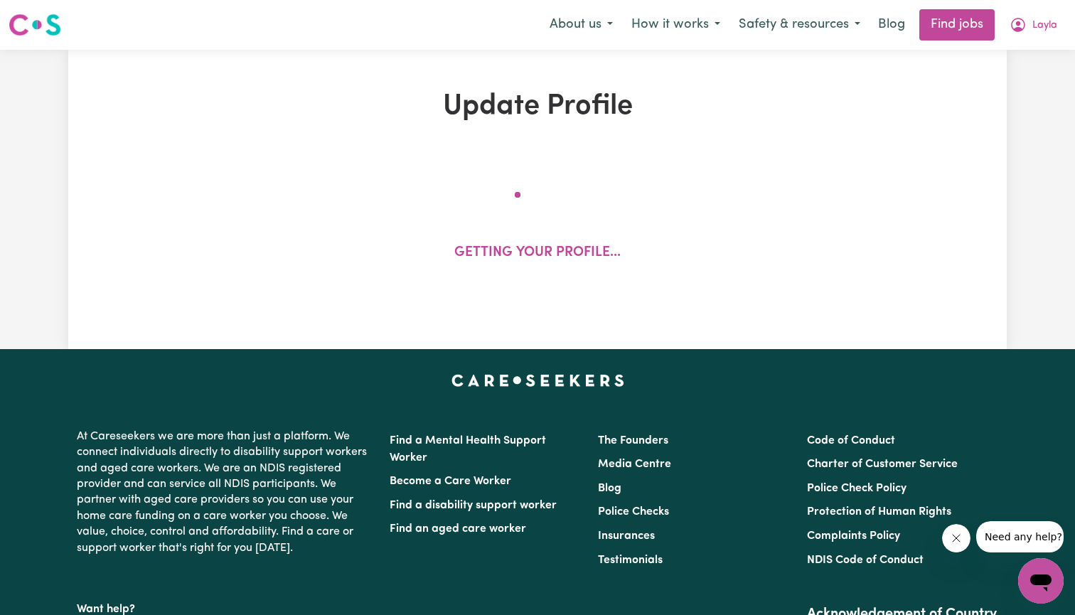
select select "2024"
select select "2022"
select select "2023"
select select "2021"
select select "2022"
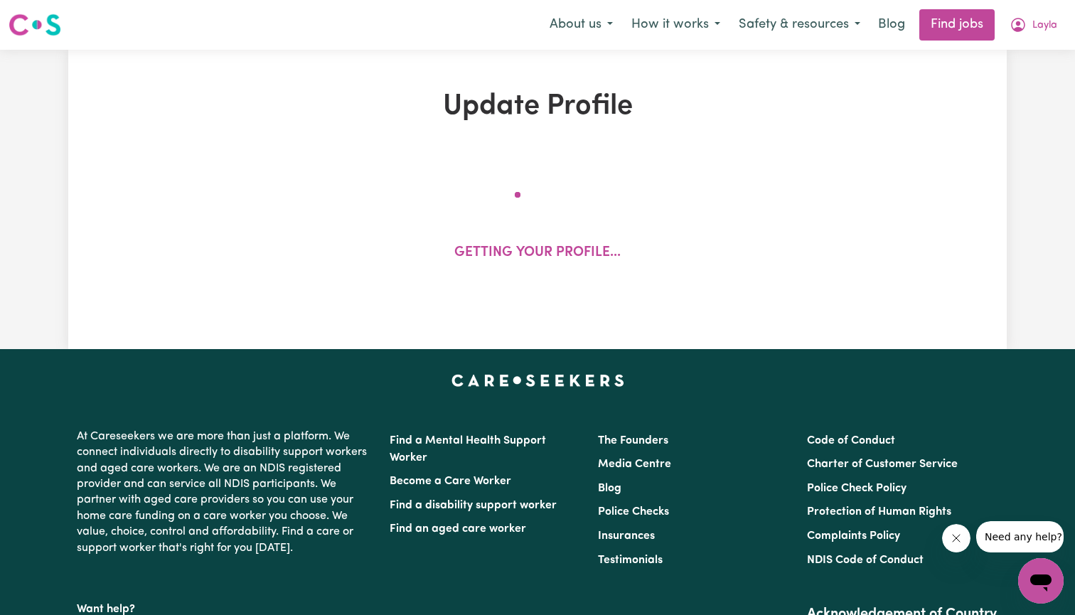
select select "2021"
select select "2017"
select select "2020"
select select "Certificate III (Individual Support)"
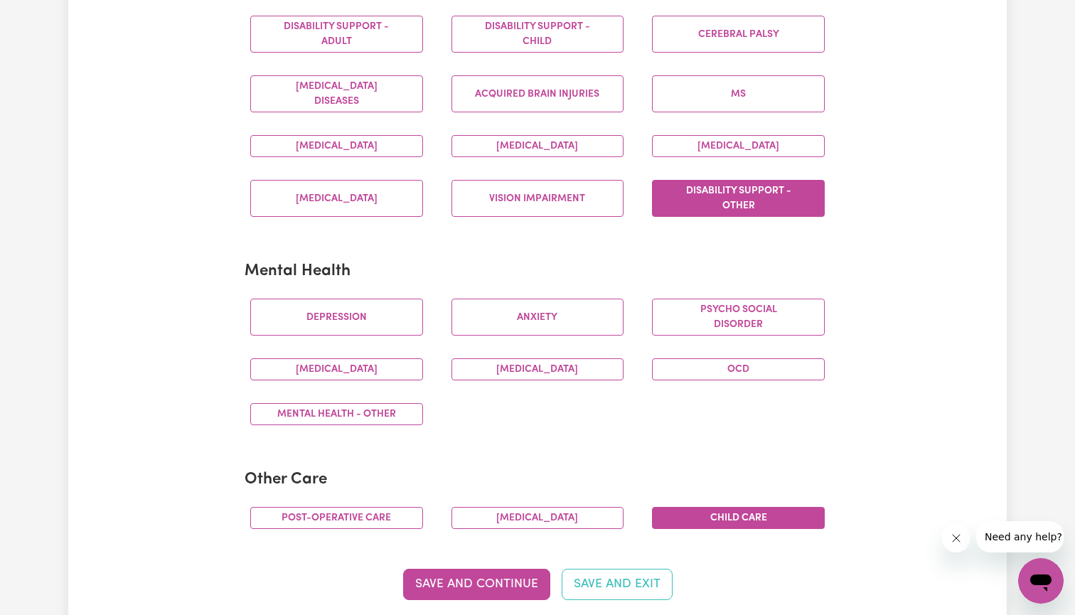
scroll to position [634, 0]
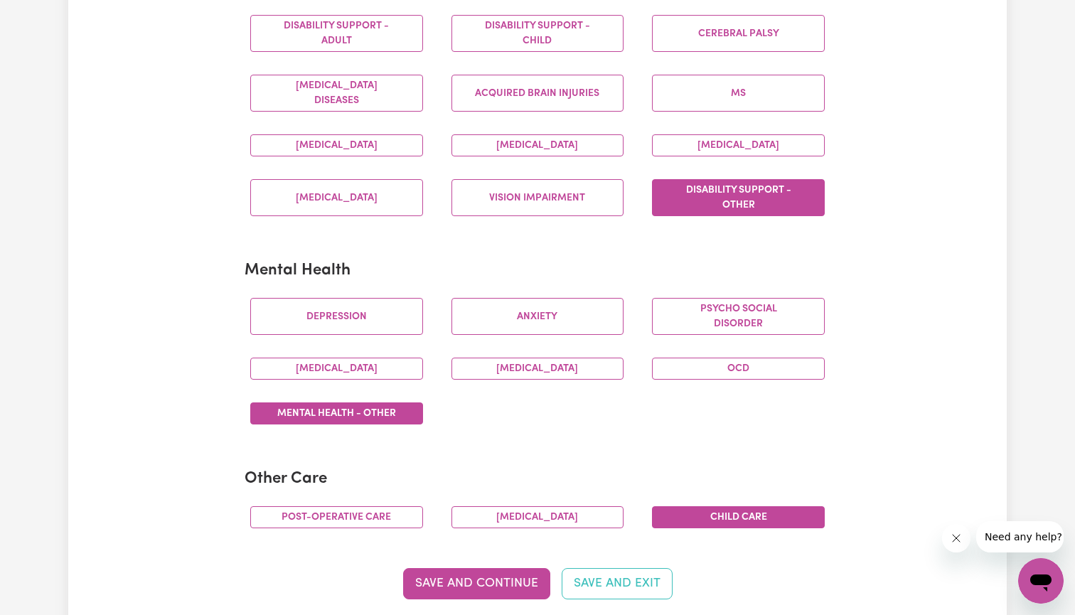
click at [368, 407] on button "Mental Health - Other" at bounding box center [336, 414] width 173 height 22
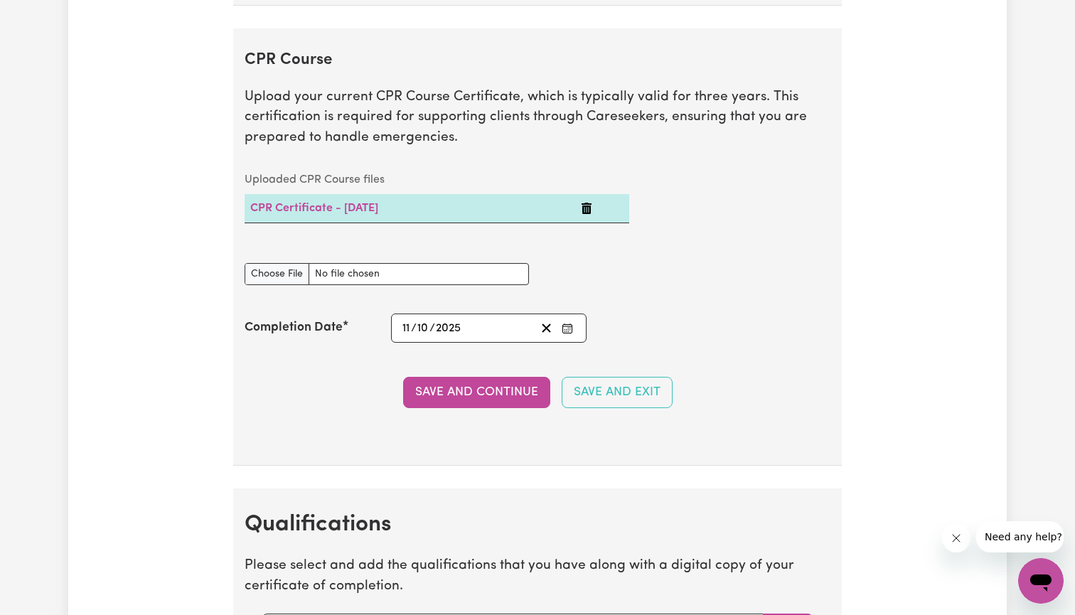
scroll to position [4447, 0]
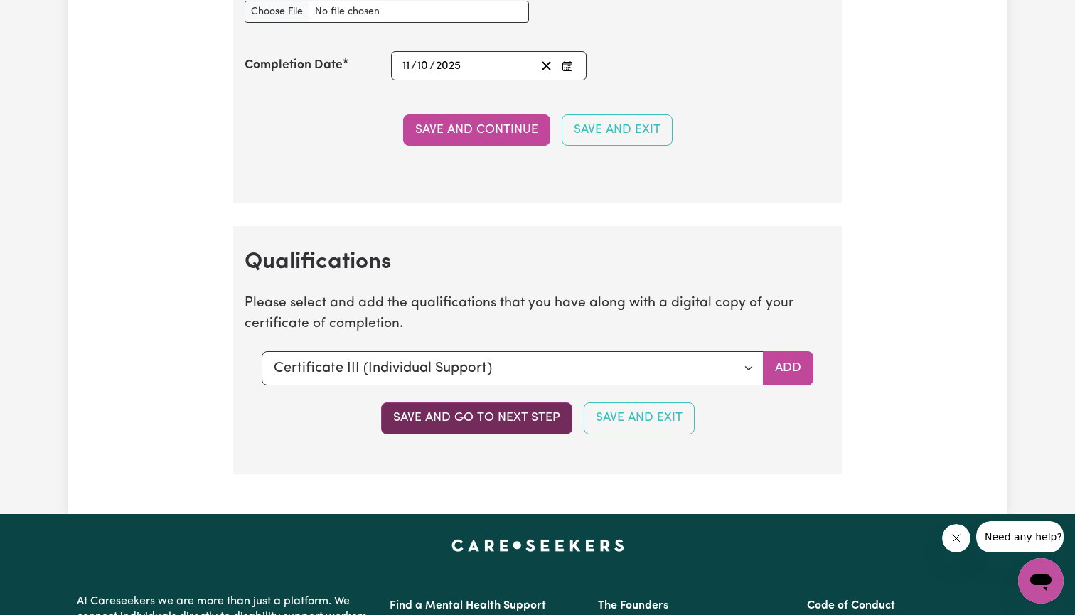
click at [459, 403] on button "Save and go to next step" at bounding box center [476, 418] width 191 height 31
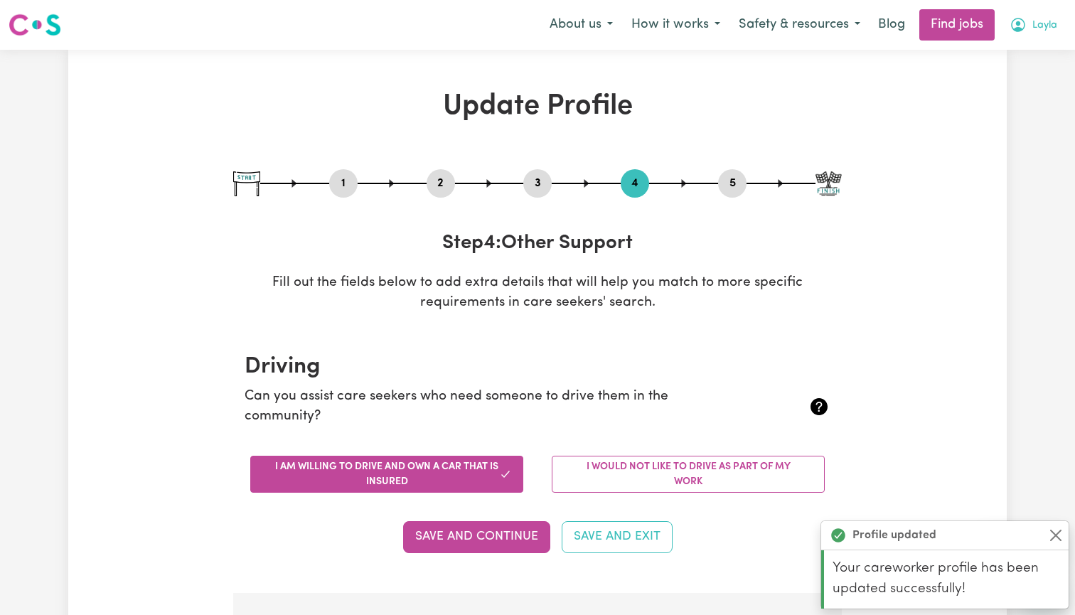
scroll to position [0, 0]
click at [1054, 36] on button "Layla" at bounding box center [1034, 25] width 66 height 30
click at [1037, 74] on link "My Dashboard" at bounding box center [1010, 81] width 112 height 27
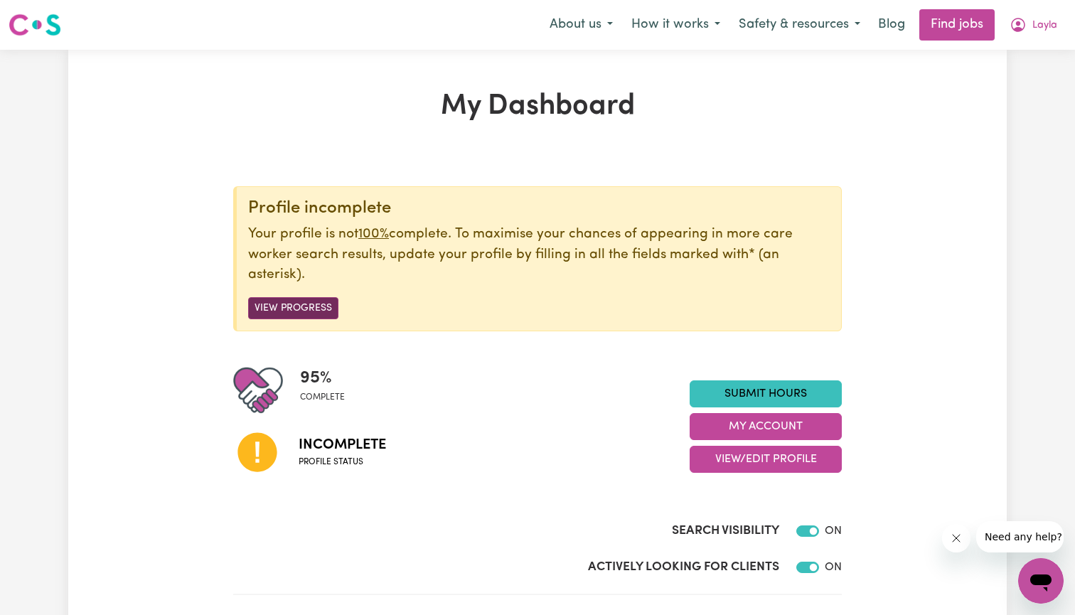
click at [272, 307] on button "View Progress" at bounding box center [293, 308] width 90 height 22
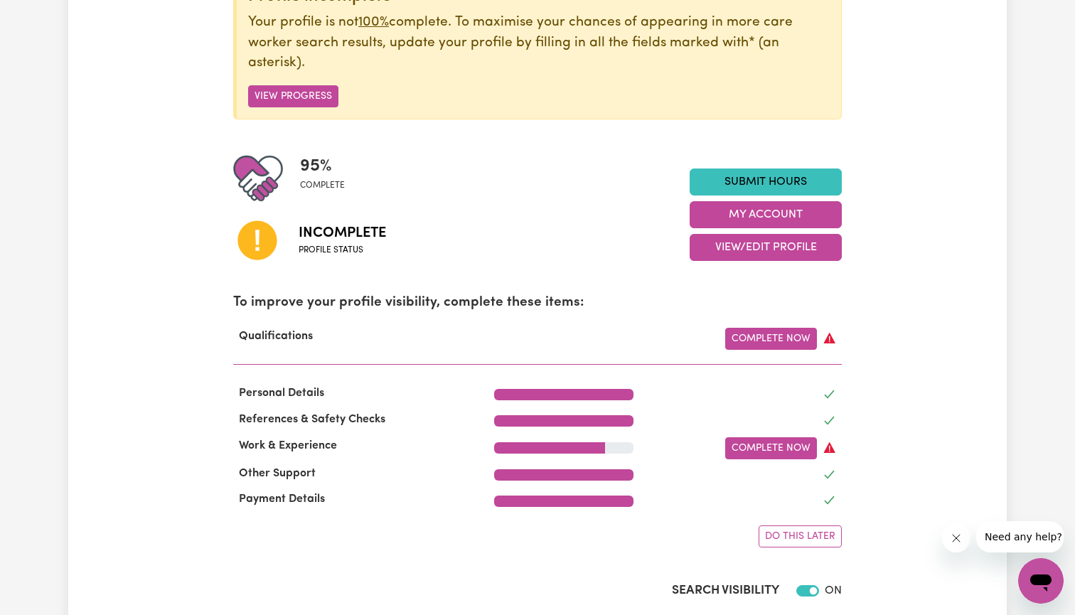
scroll to position [213, 0]
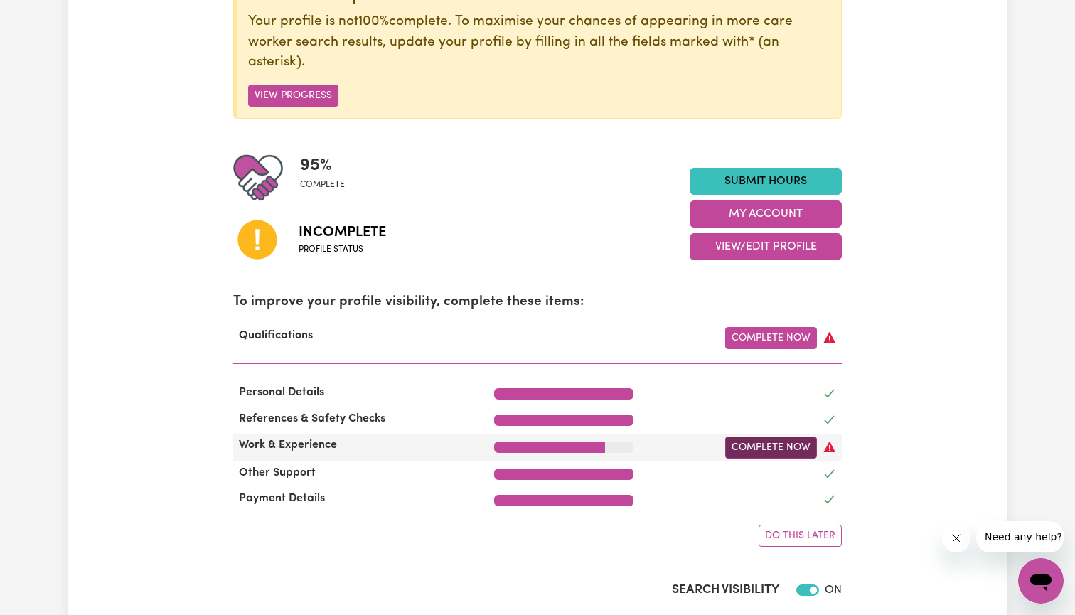
click at [744, 447] on link "Complete Now" at bounding box center [772, 448] width 92 height 22
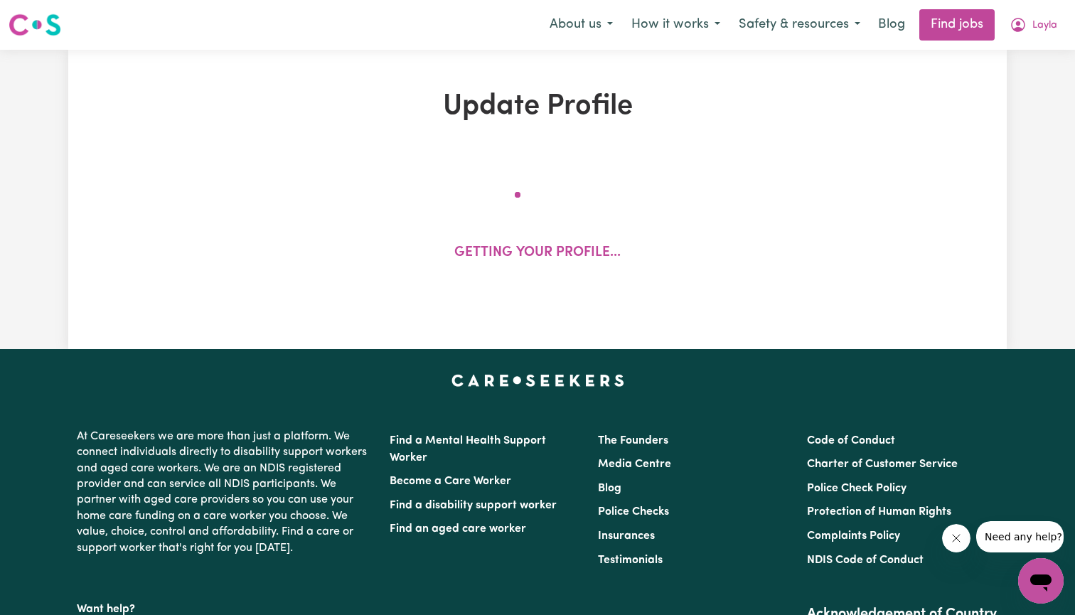
select select "2025"
select select "2024"
select select "2025"
select select "2023"
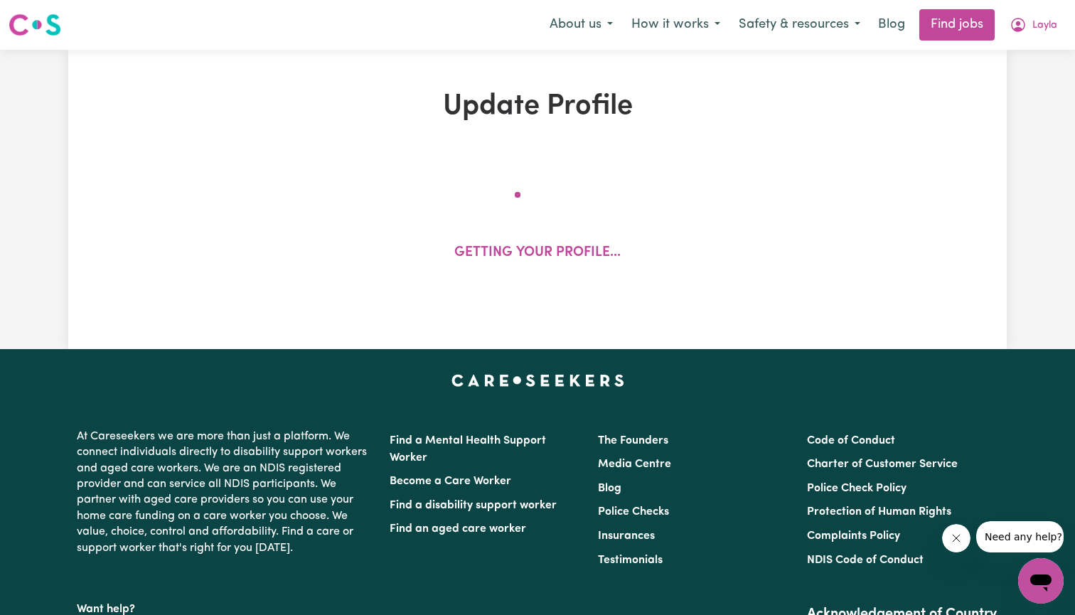
select select "2024"
select select "2022"
select select "2023"
select select "2021"
select select "2022"
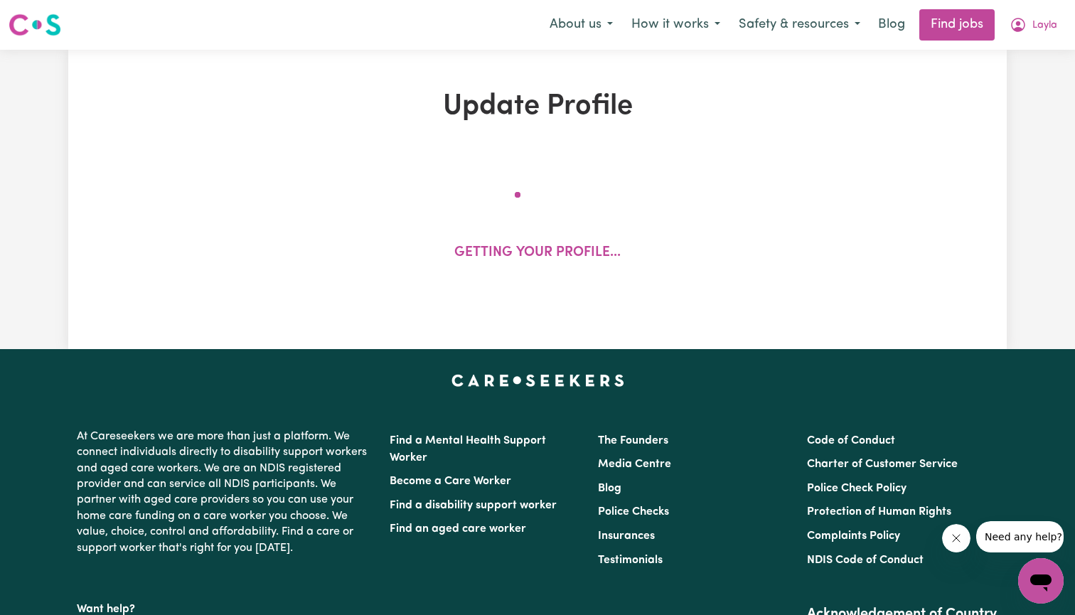
select select "2021"
select select "2017"
select select "2020"
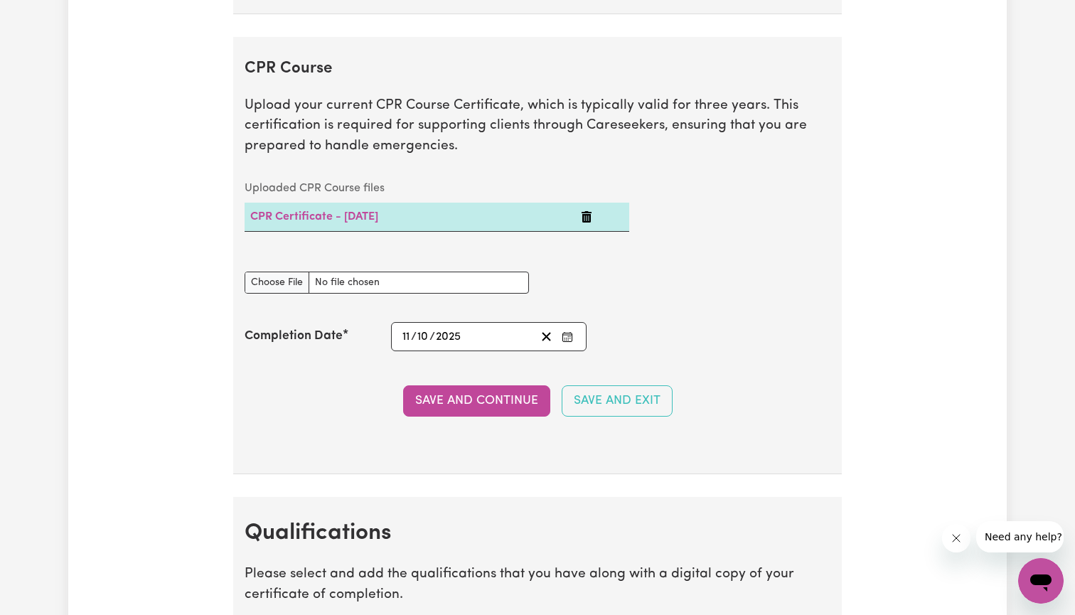
scroll to position [4484, 0]
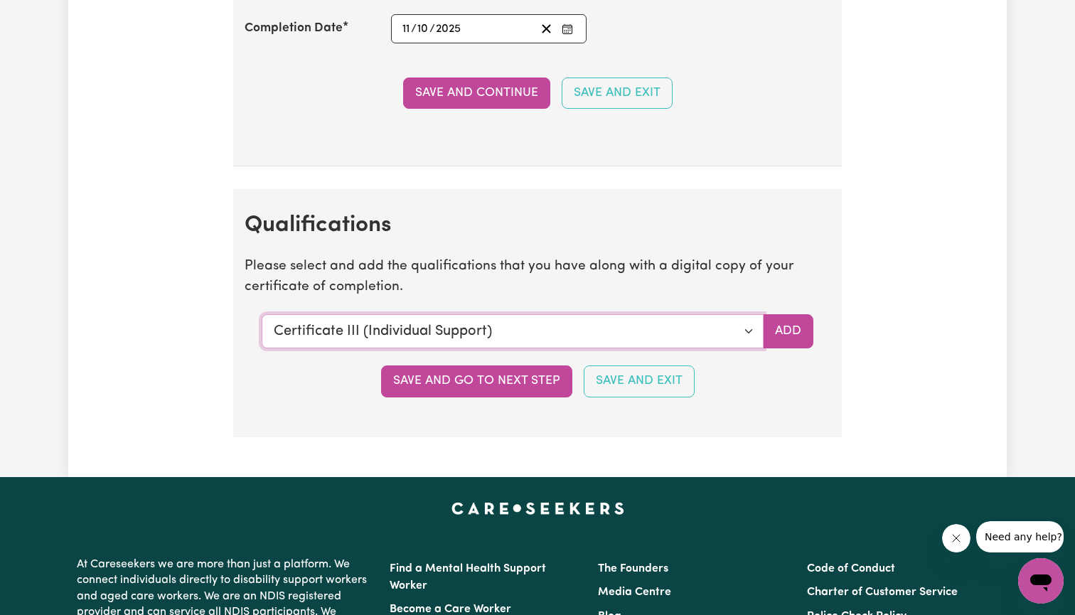
select select "CPR Course [HLTAID009-12]"
click at [783, 314] on button "Add" at bounding box center [788, 331] width 51 height 34
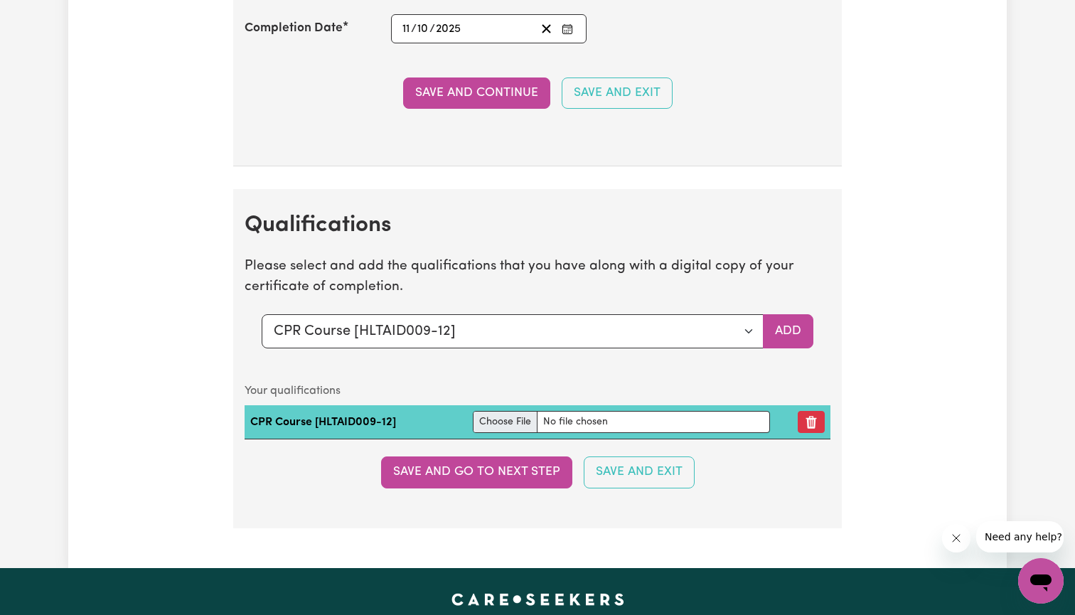
click at [593, 411] on input "file" at bounding box center [621, 422] width 297 height 22
type input "C:\fakepath\EXSC122 HURDLE EXAM NOTES.pdf"
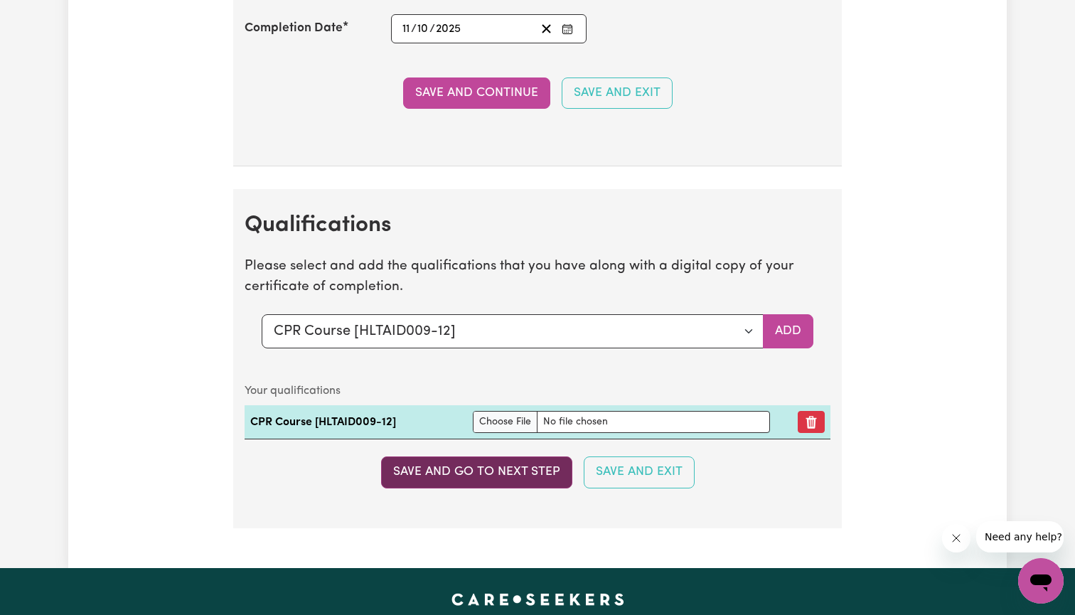
click at [531, 457] on button "Save and go to next step" at bounding box center [476, 472] width 191 height 31
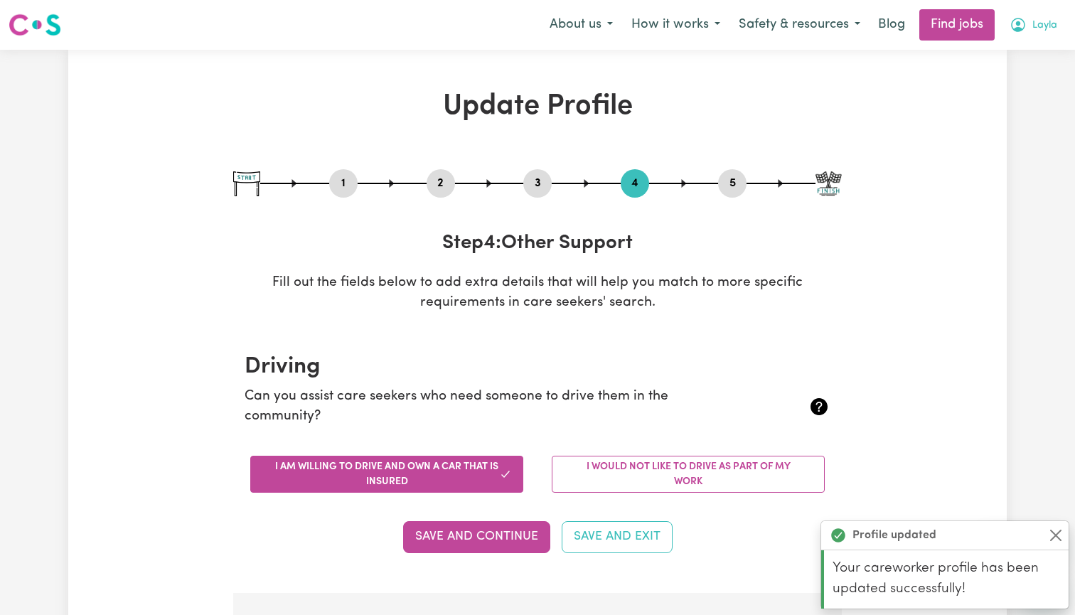
scroll to position [0, 0]
click at [1019, 26] on icon "My Account" at bounding box center [1018, 23] width 4 height 5
click at [1004, 83] on link "My Dashboard" at bounding box center [1010, 81] width 112 height 27
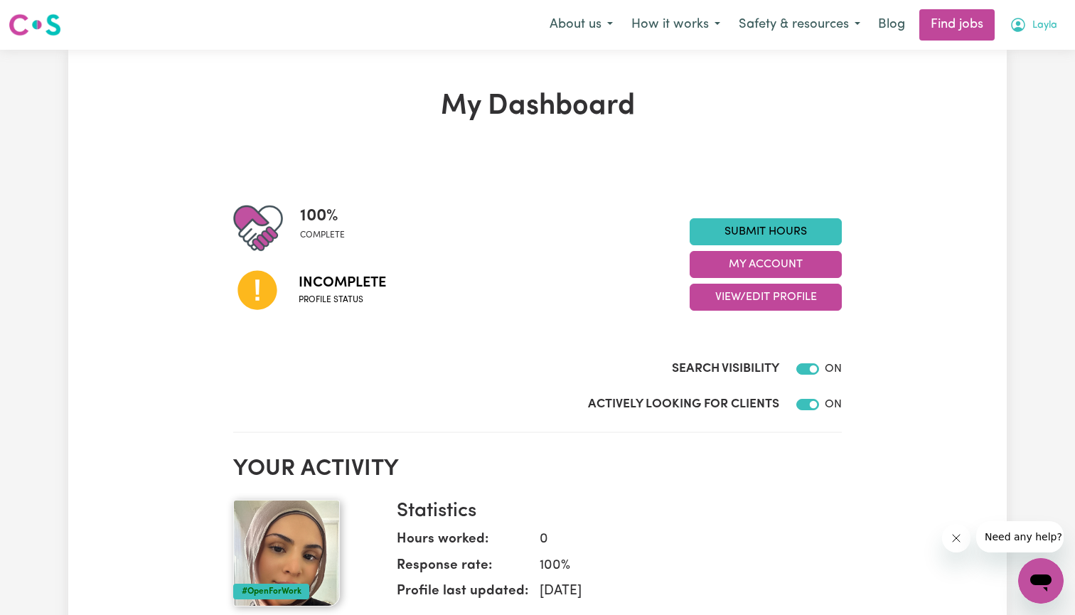
click at [1041, 31] on span "Layla" at bounding box center [1045, 26] width 25 height 16
click at [707, 100] on h1 "My Dashboard" at bounding box center [537, 107] width 609 height 34
click at [950, 21] on link "Find jobs" at bounding box center [957, 24] width 75 height 31
